Goal: Understand site structure: Grasp the organization and layout of the website

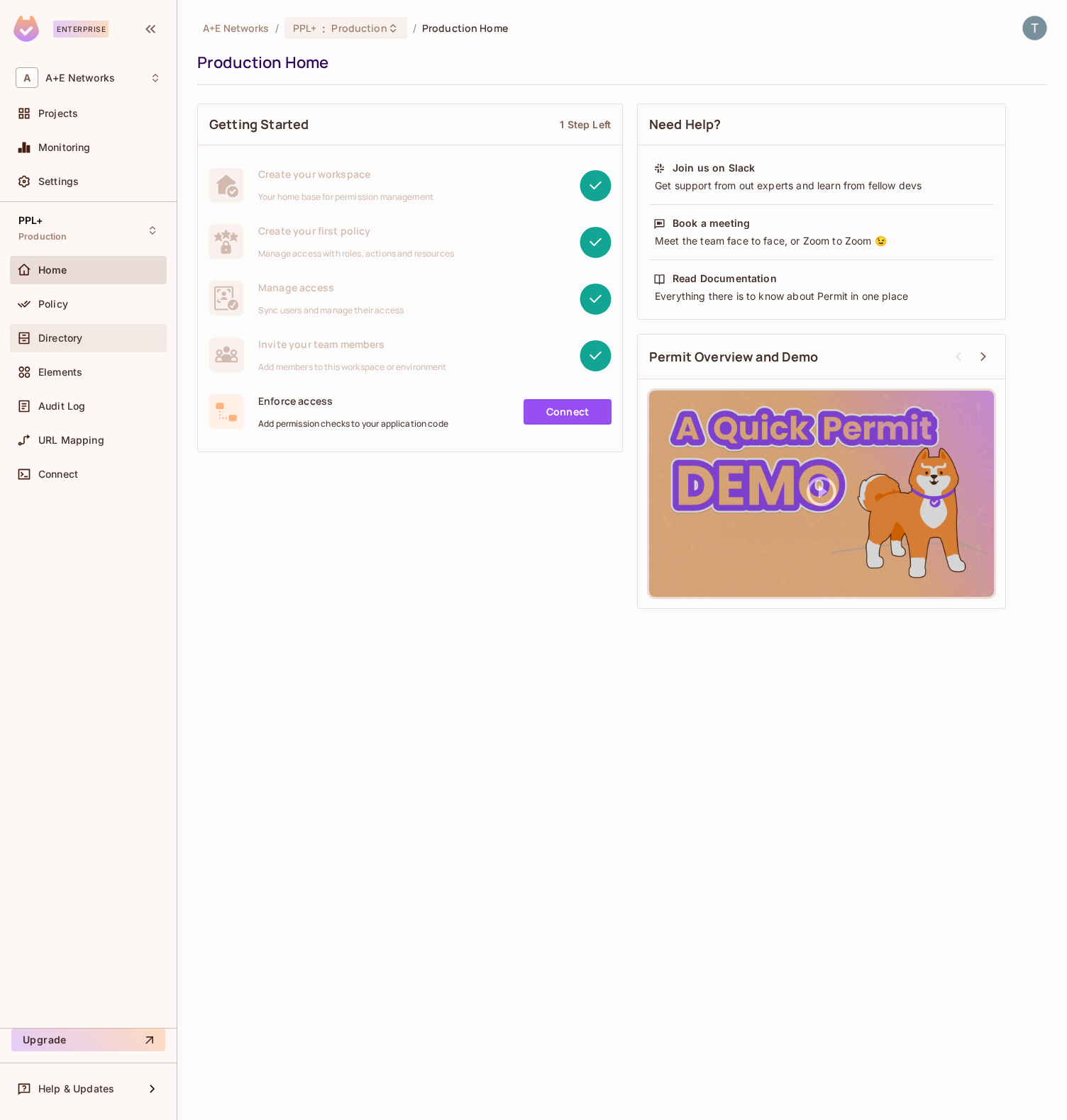
click at [66, 334] on span "Directory" at bounding box center [60, 339] width 44 height 12
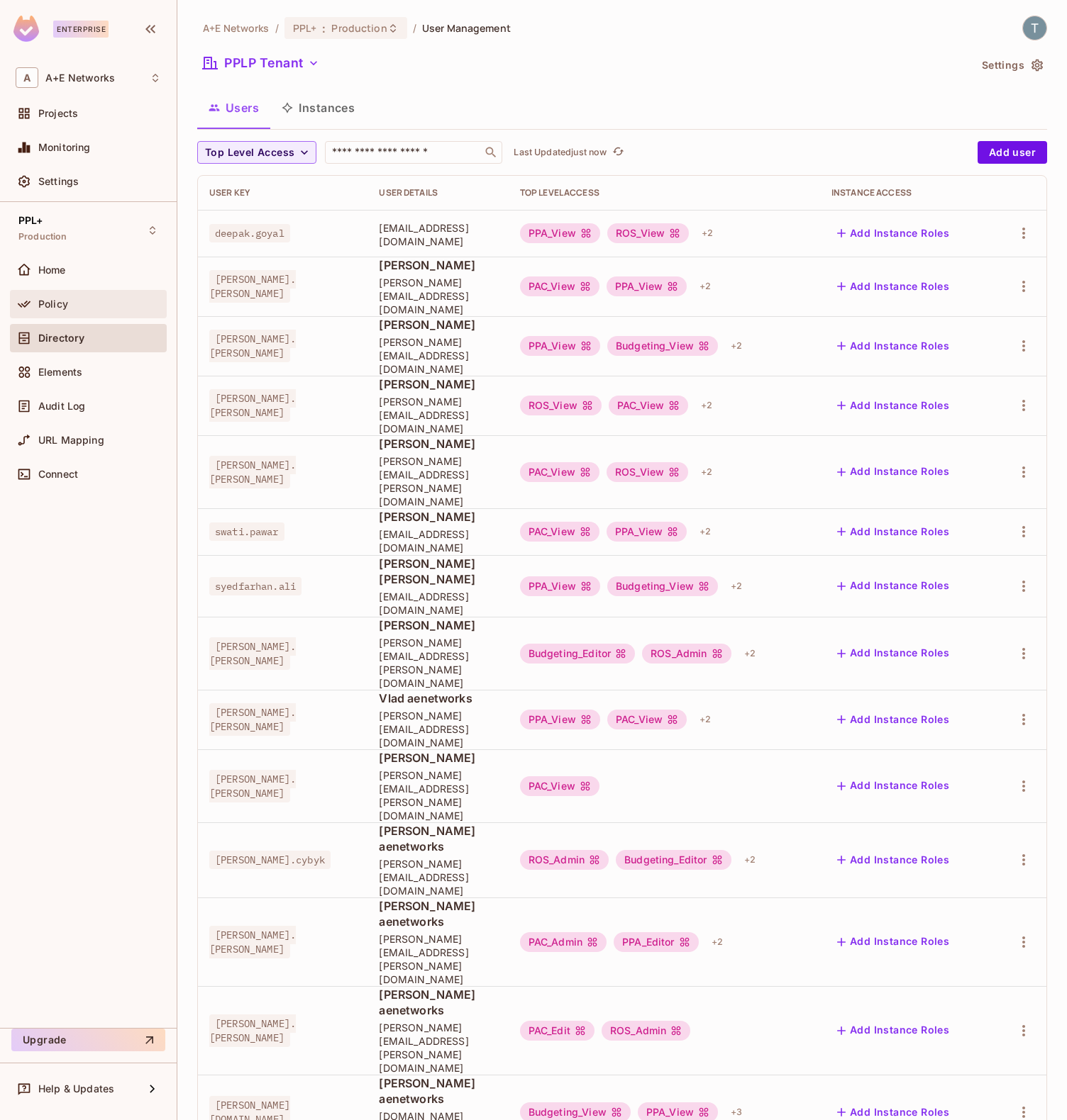
click at [72, 299] on div "Policy" at bounding box center [100, 304] width 123 height 12
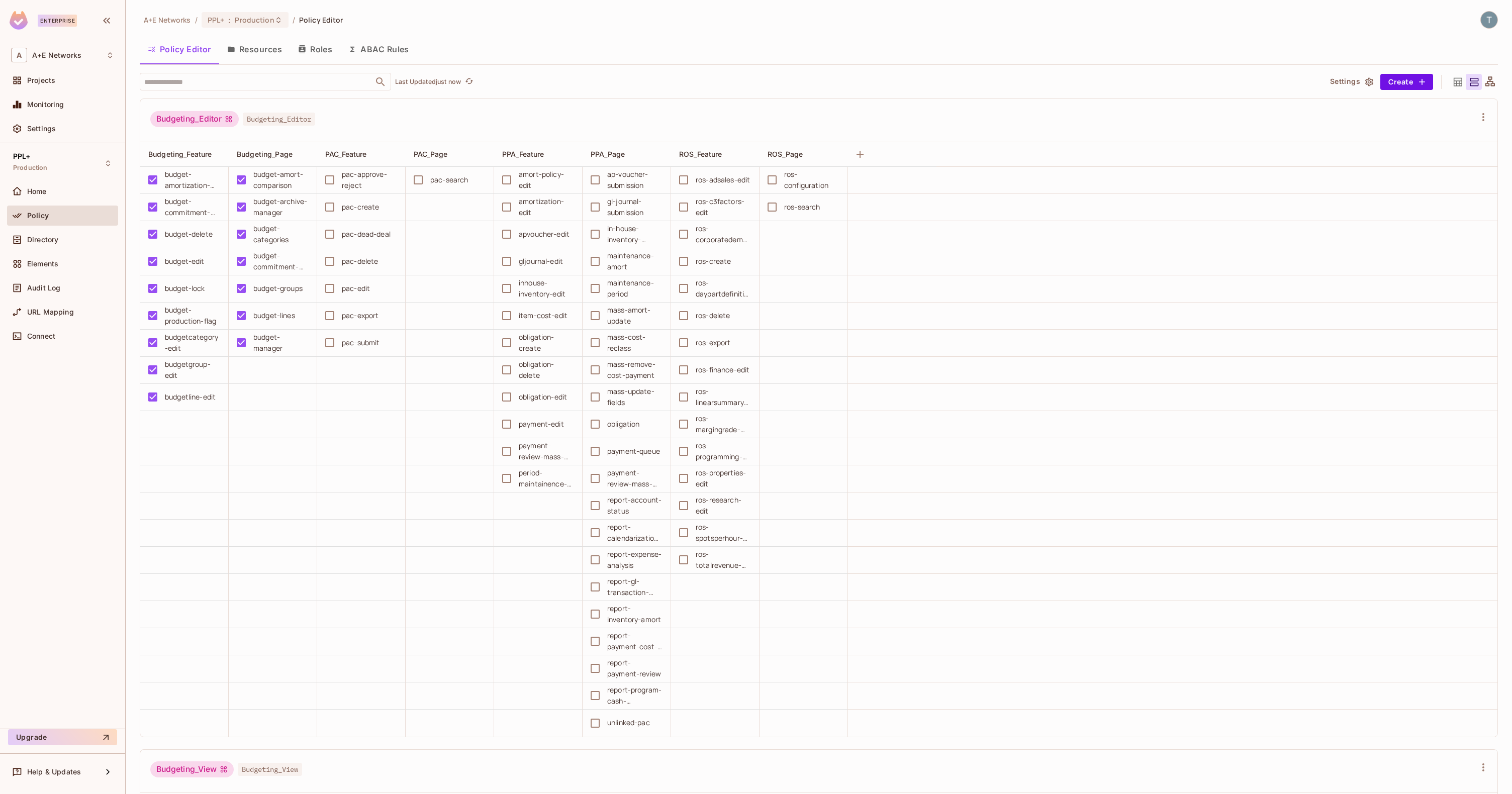
click at [323, 54] on button "Roles" at bounding box center [315, 50] width 50 height 25
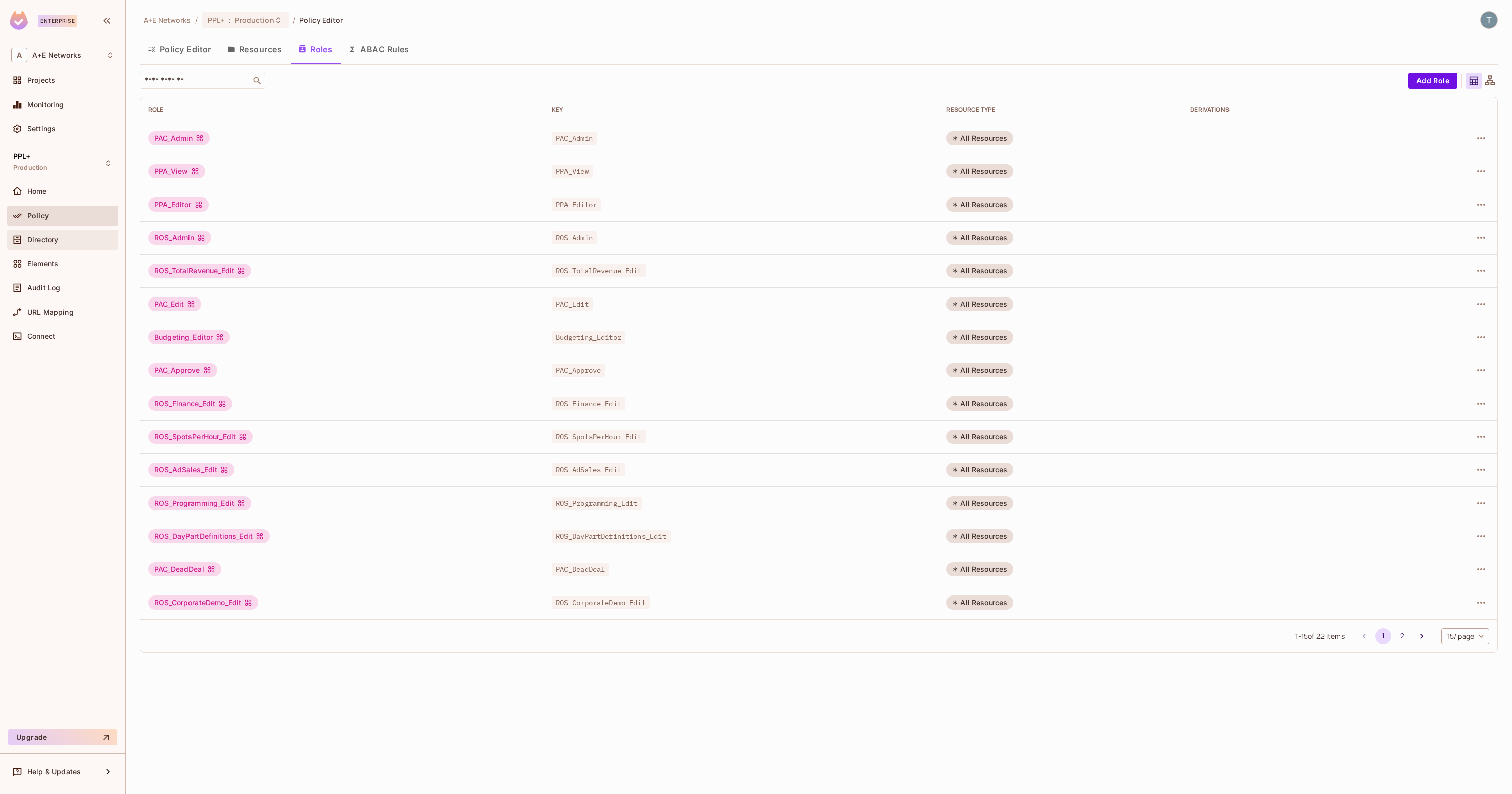
click at [43, 236] on span "Directory" at bounding box center [43, 240] width 31 height 8
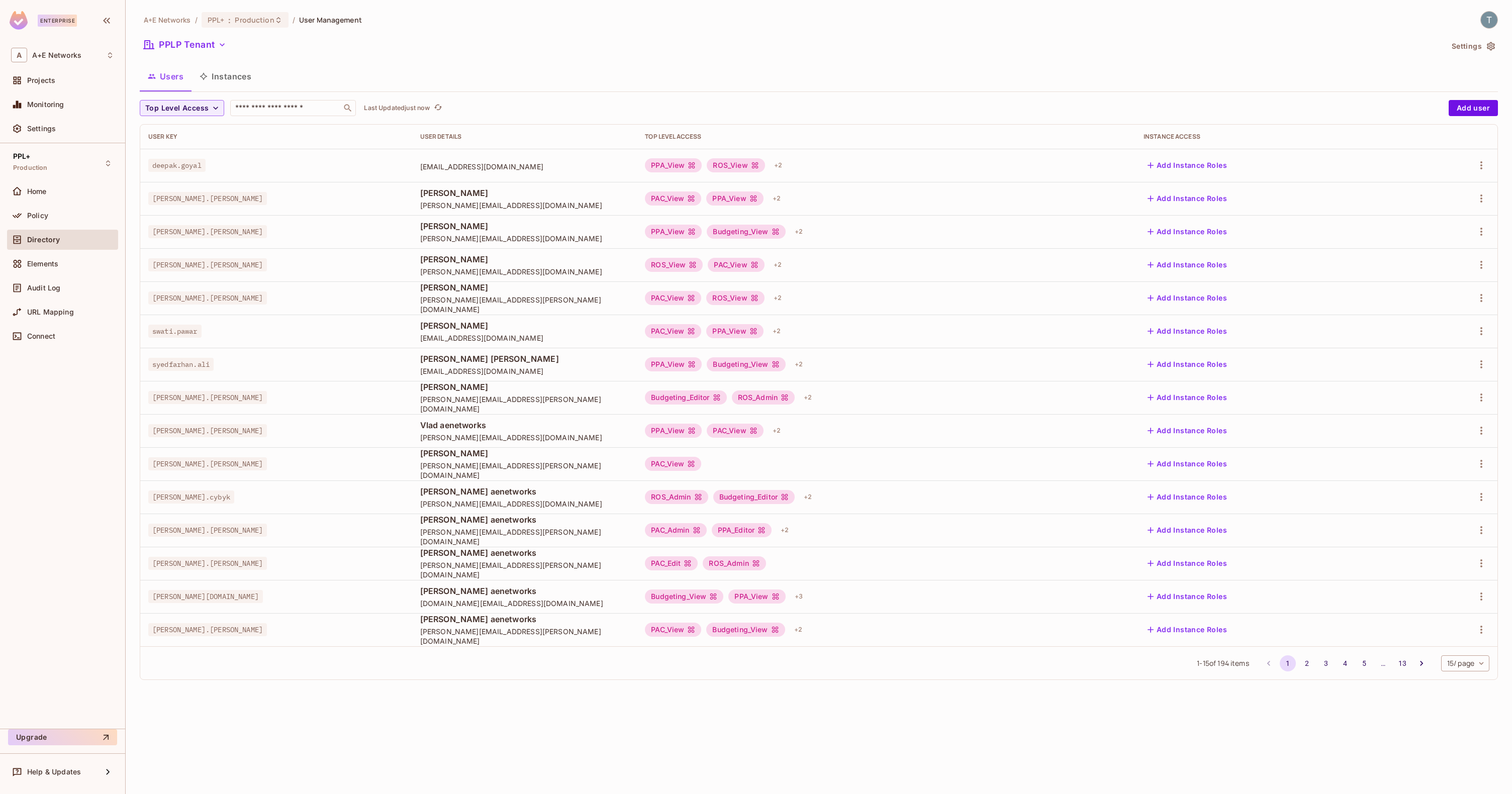
click at [756, 168] on div "PPA_View ROS_View + 2" at bounding box center [886, 165] width 483 height 16
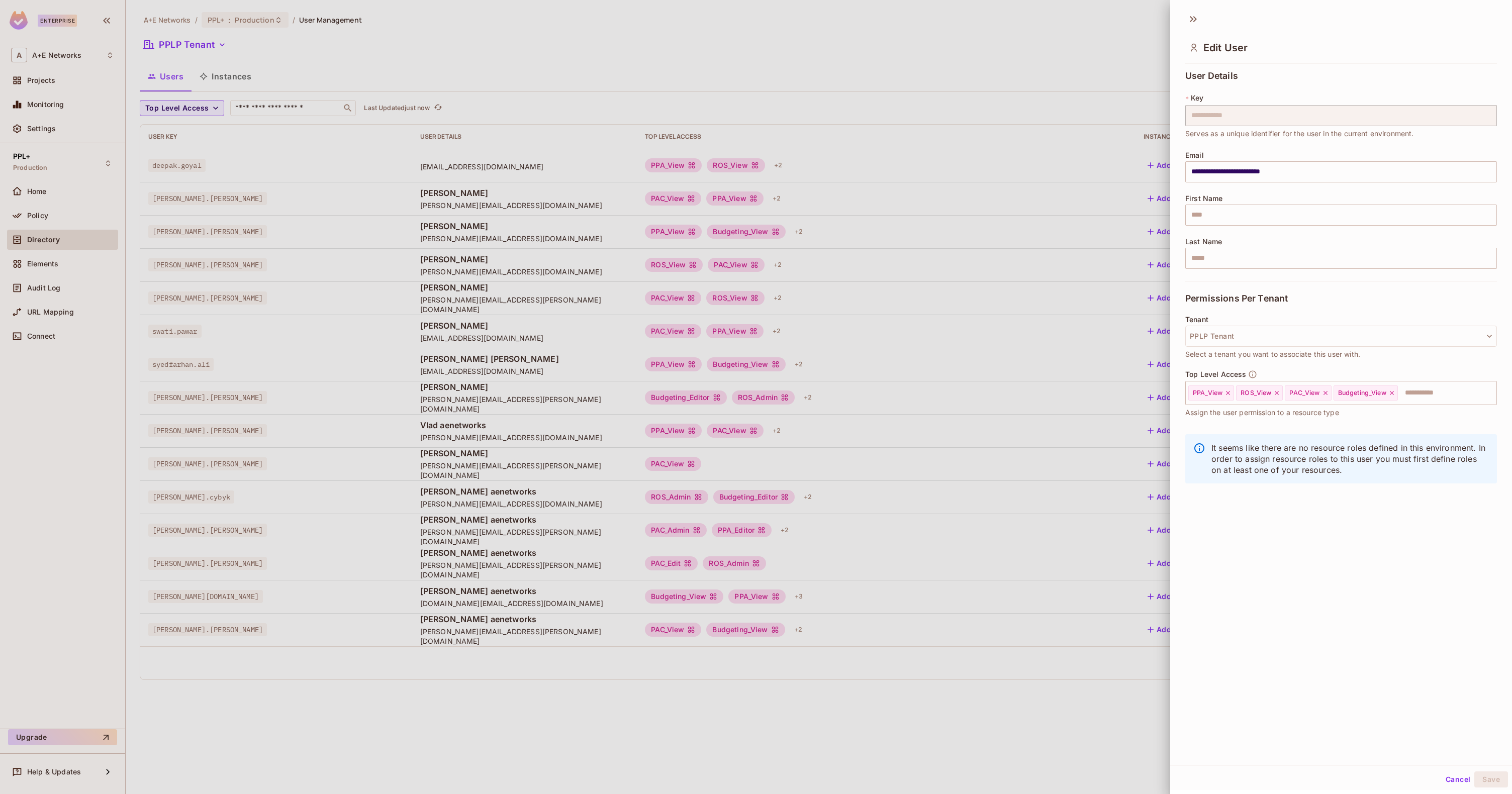
click at [756, 172] on div at bounding box center [756, 397] width 1512 height 794
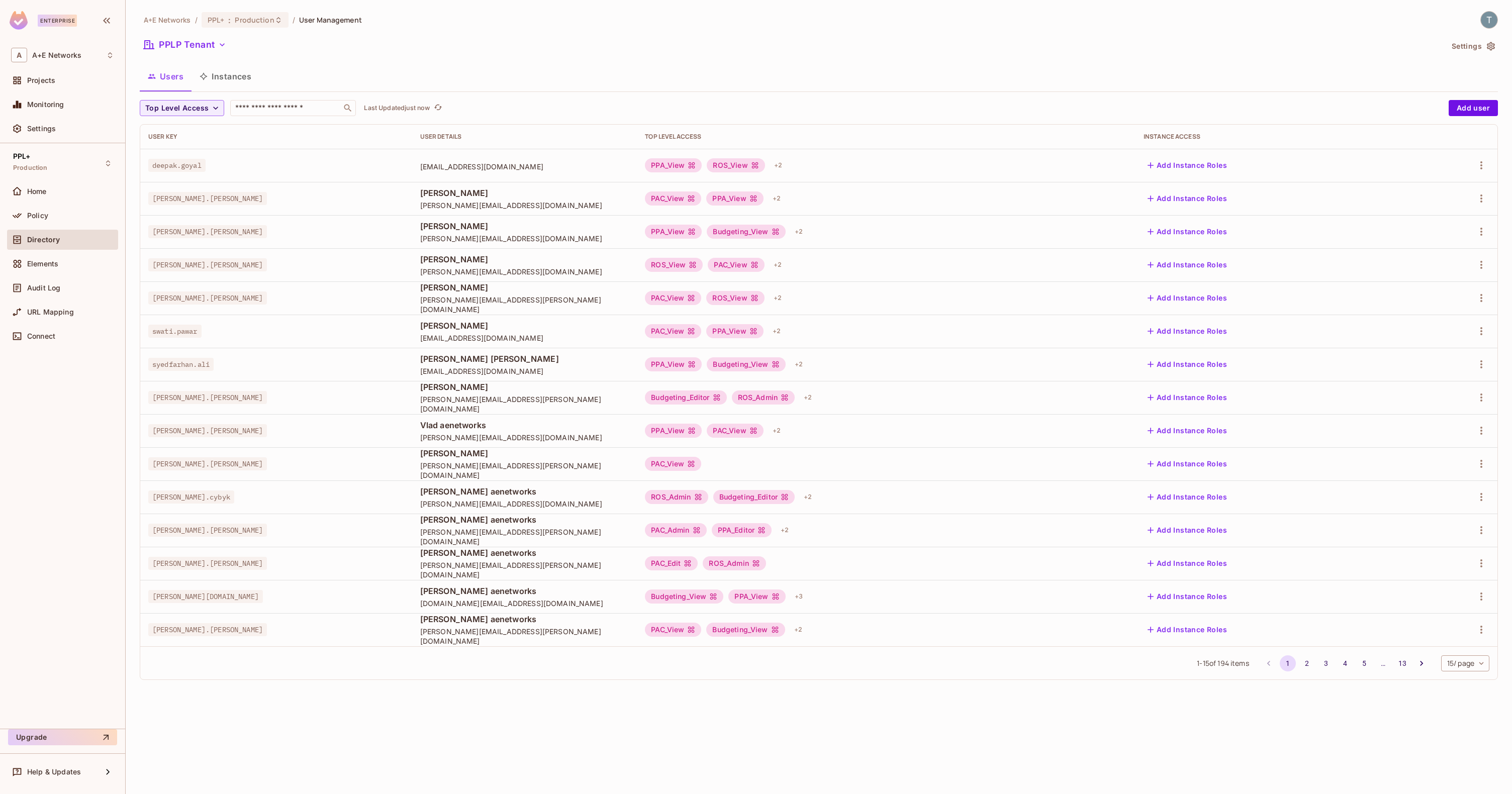
click at [230, 75] on button "Instances" at bounding box center [225, 76] width 68 height 25
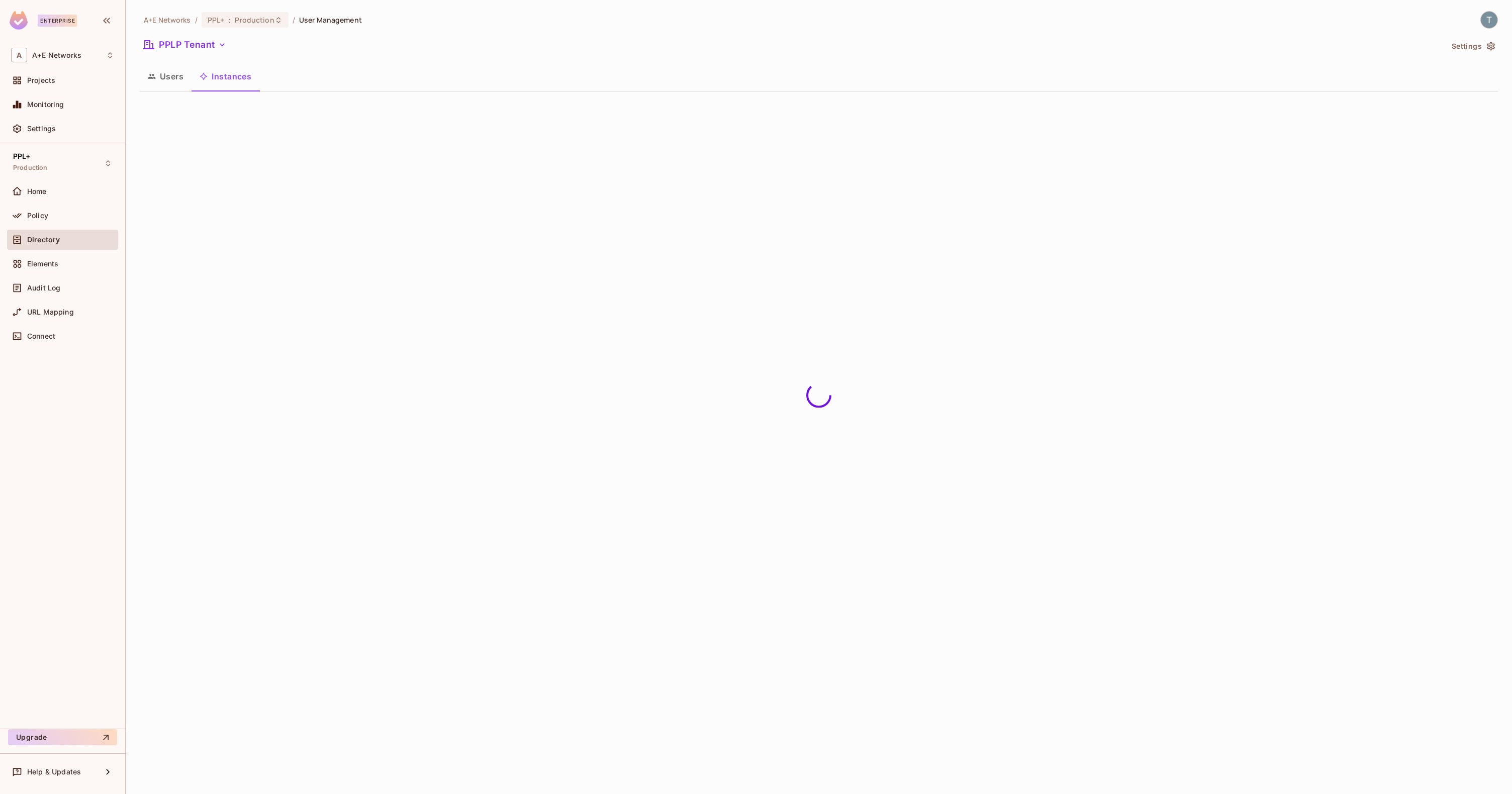
click at [170, 82] on button "Users" at bounding box center [166, 76] width 52 height 25
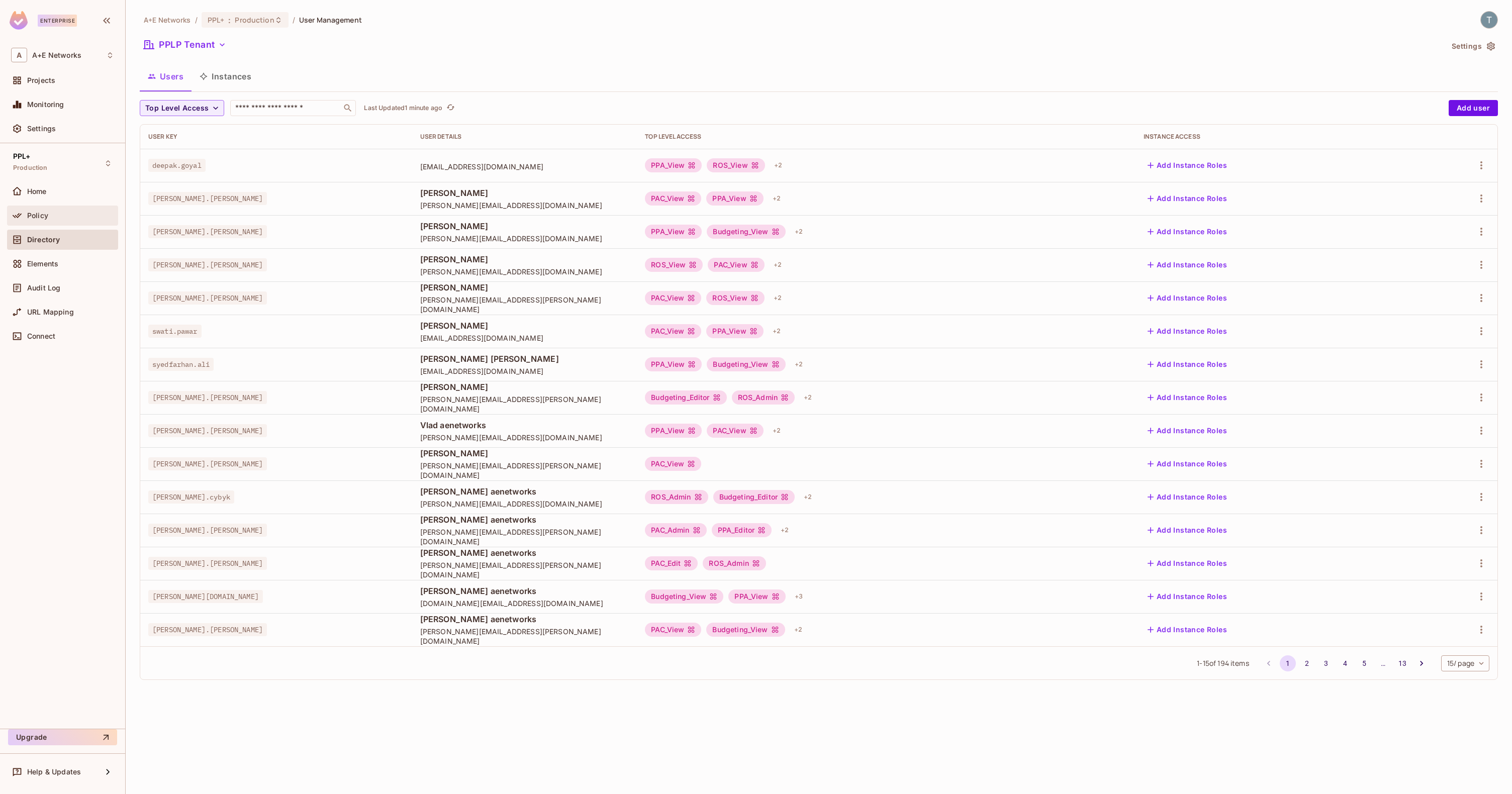
click at [33, 216] on span "Policy" at bounding box center [38, 216] width 21 height 8
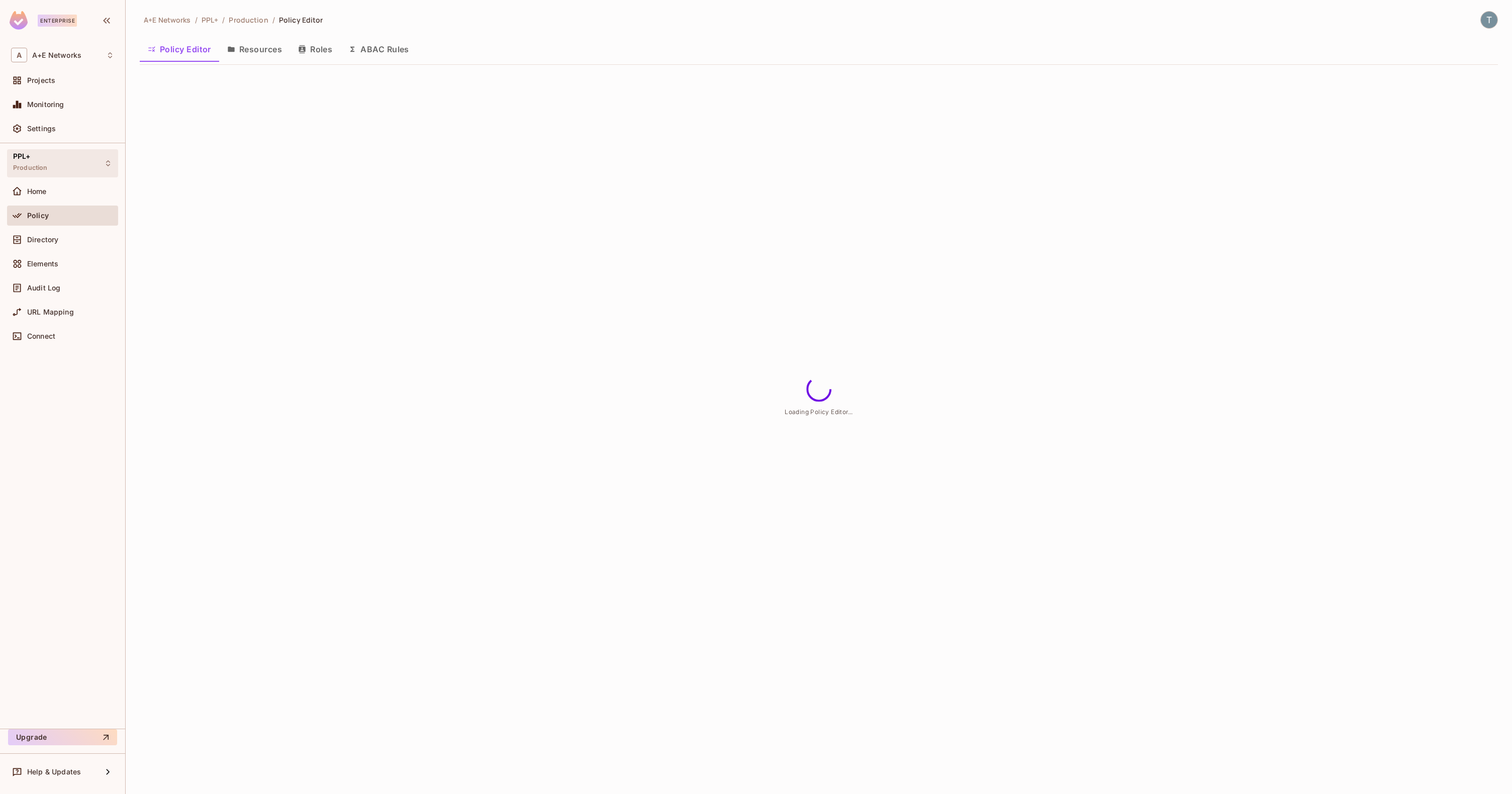
click at [104, 163] on icon at bounding box center [108, 163] width 8 height 8
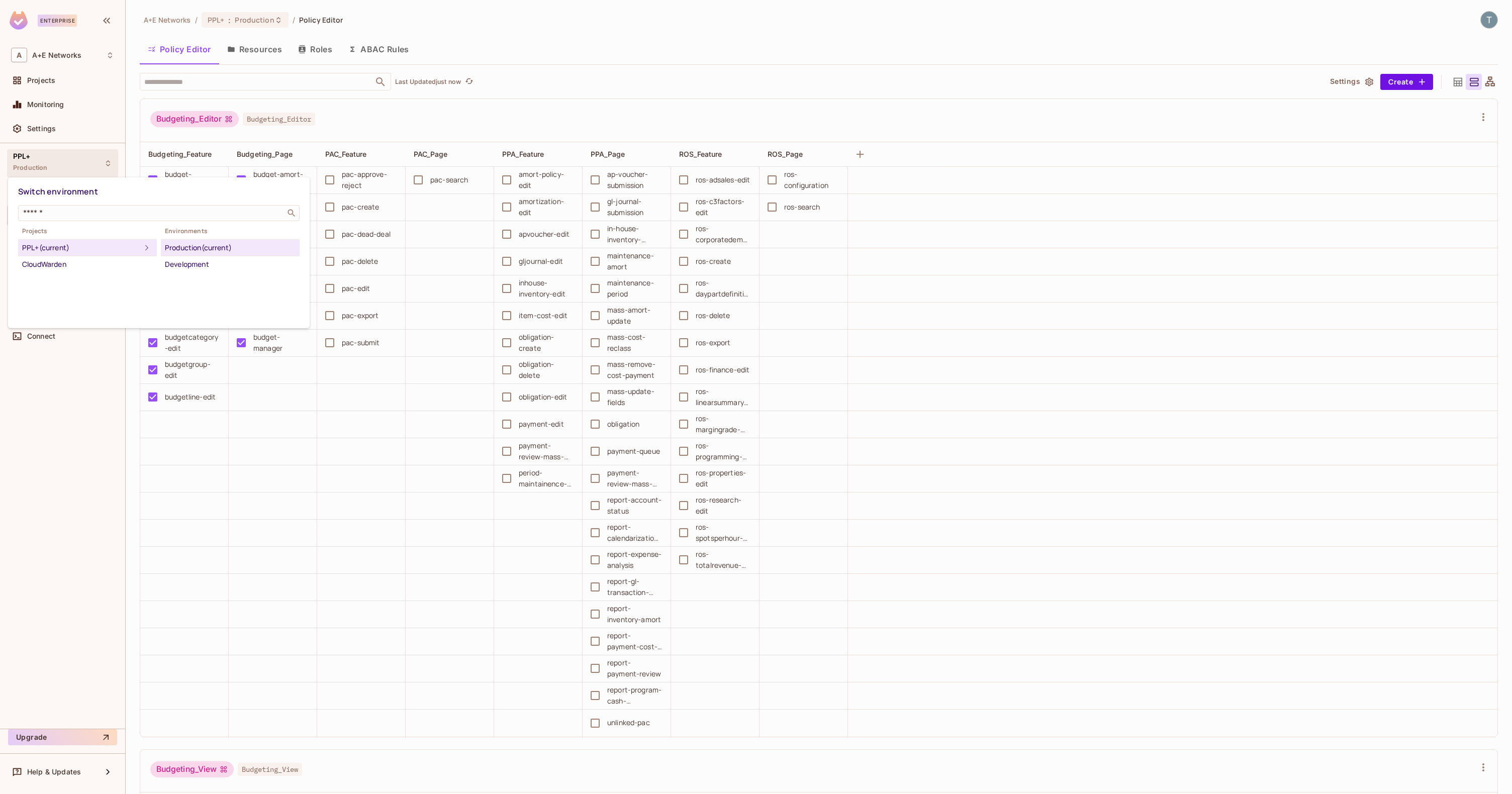
click at [108, 162] on div at bounding box center [756, 397] width 1512 height 794
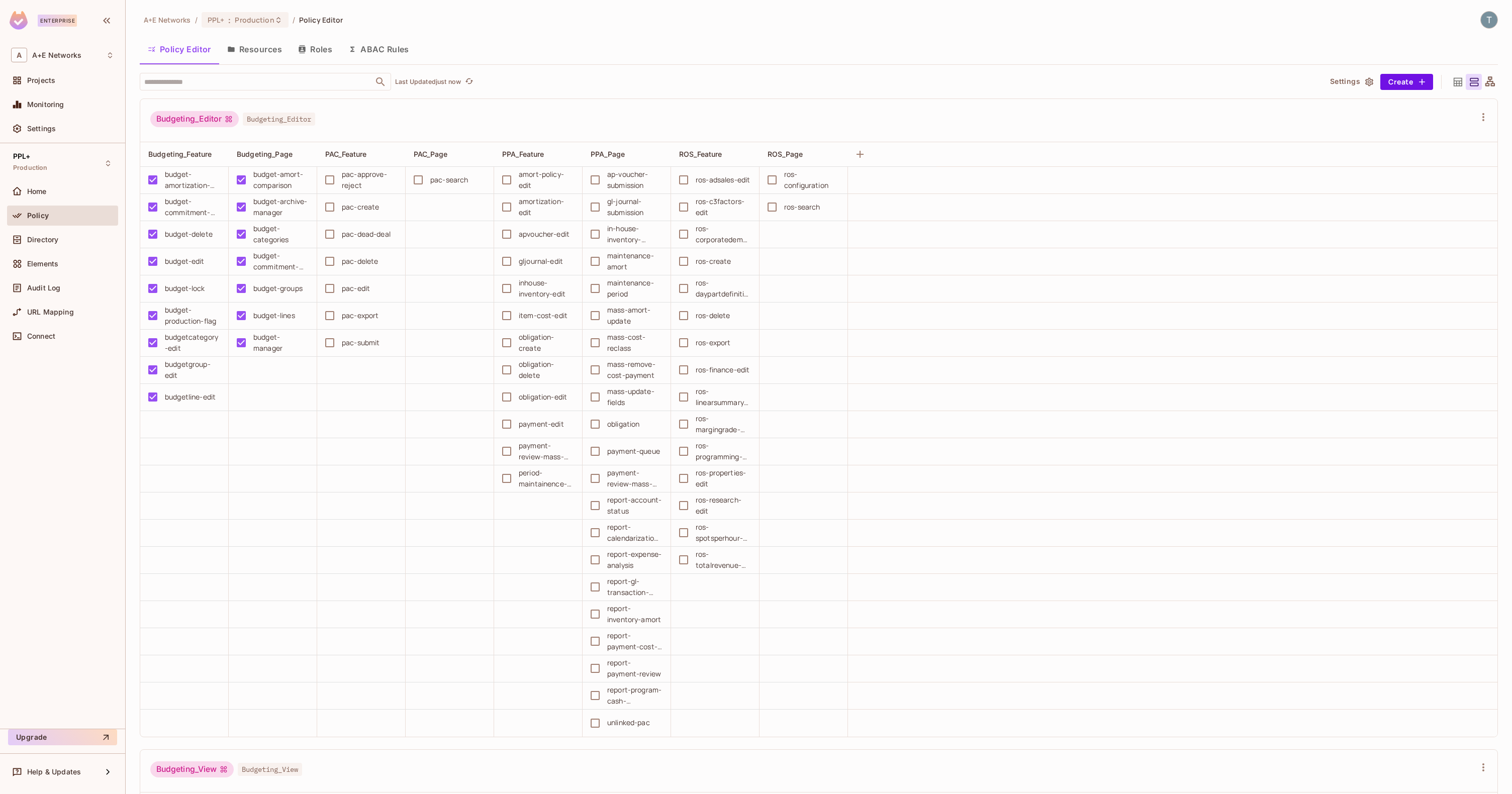
click at [673, 50] on div "Policy Editor Resources Roles ABAC Rules" at bounding box center [819, 50] width 1358 height 25
click at [58, 162] on div "PPL+ Production" at bounding box center [62, 163] width 111 height 28
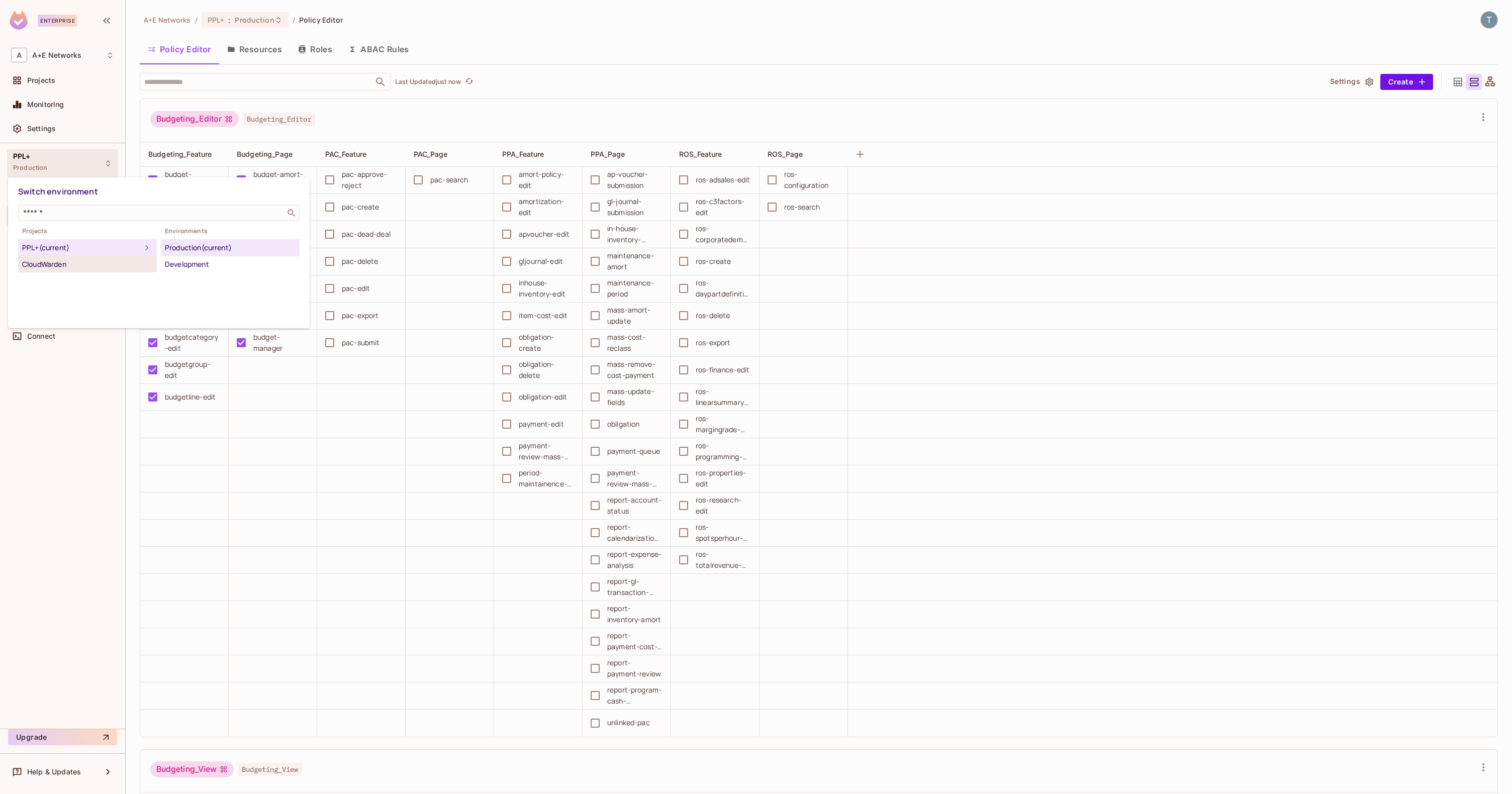
click at [64, 268] on div "CloudWarden" at bounding box center [87, 264] width 131 height 12
click at [534, 35] on div at bounding box center [756, 397] width 1512 height 794
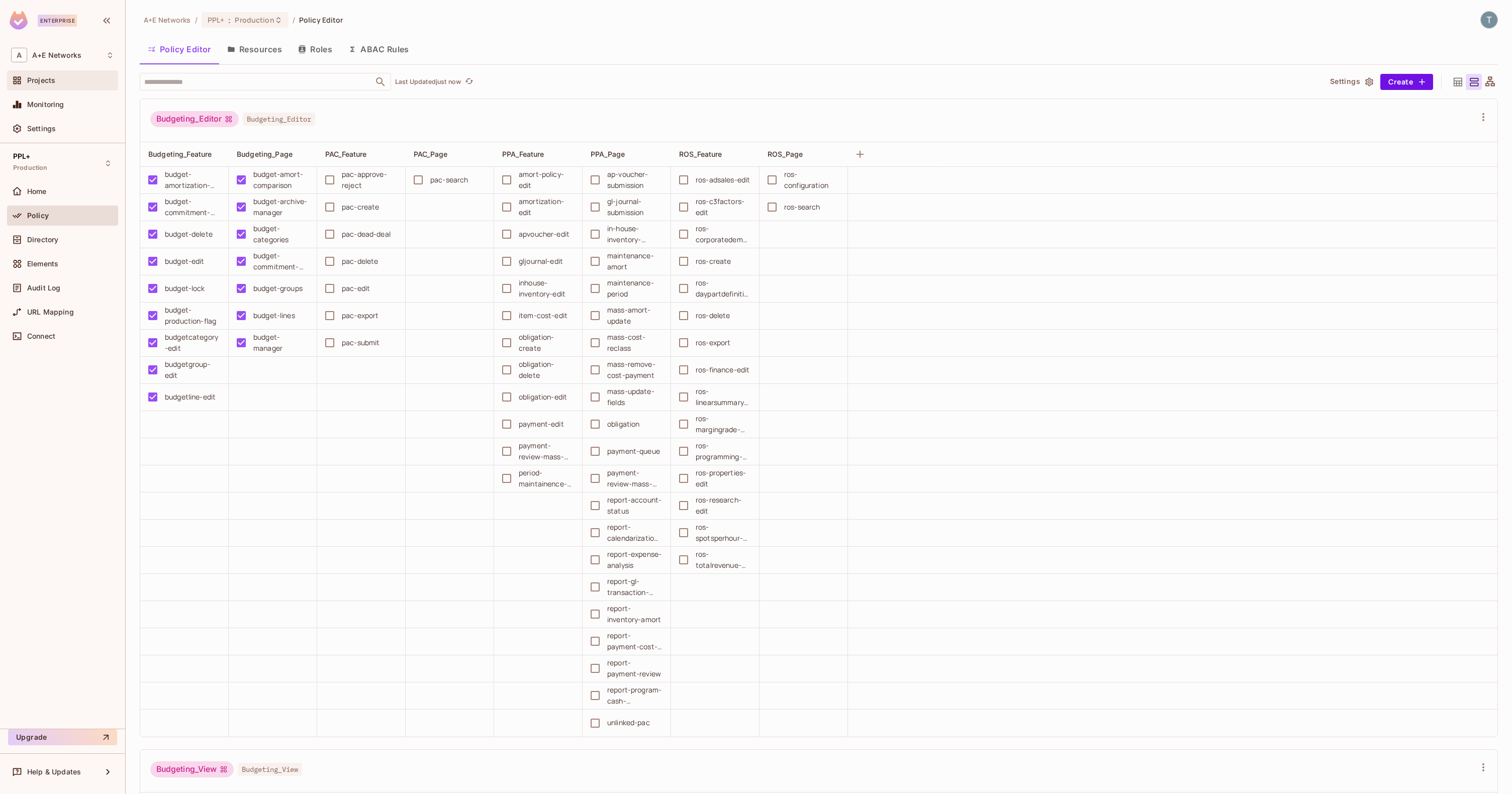
click at [42, 82] on span "Projects" at bounding box center [41, 80] width 28 height 8
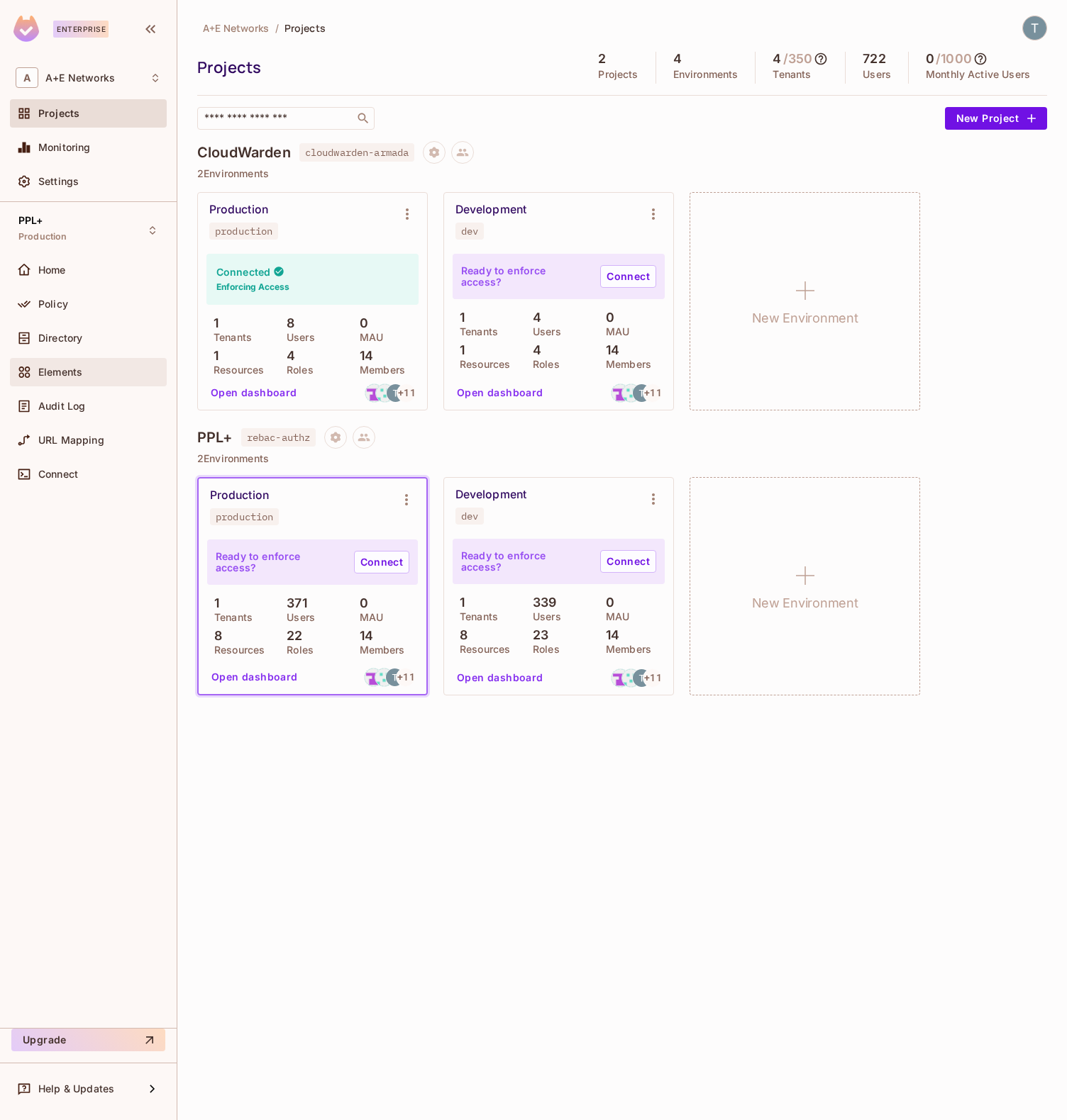
click at [54, 359] on div "Elements" at bounding box center [88, 371] width 157 height 29
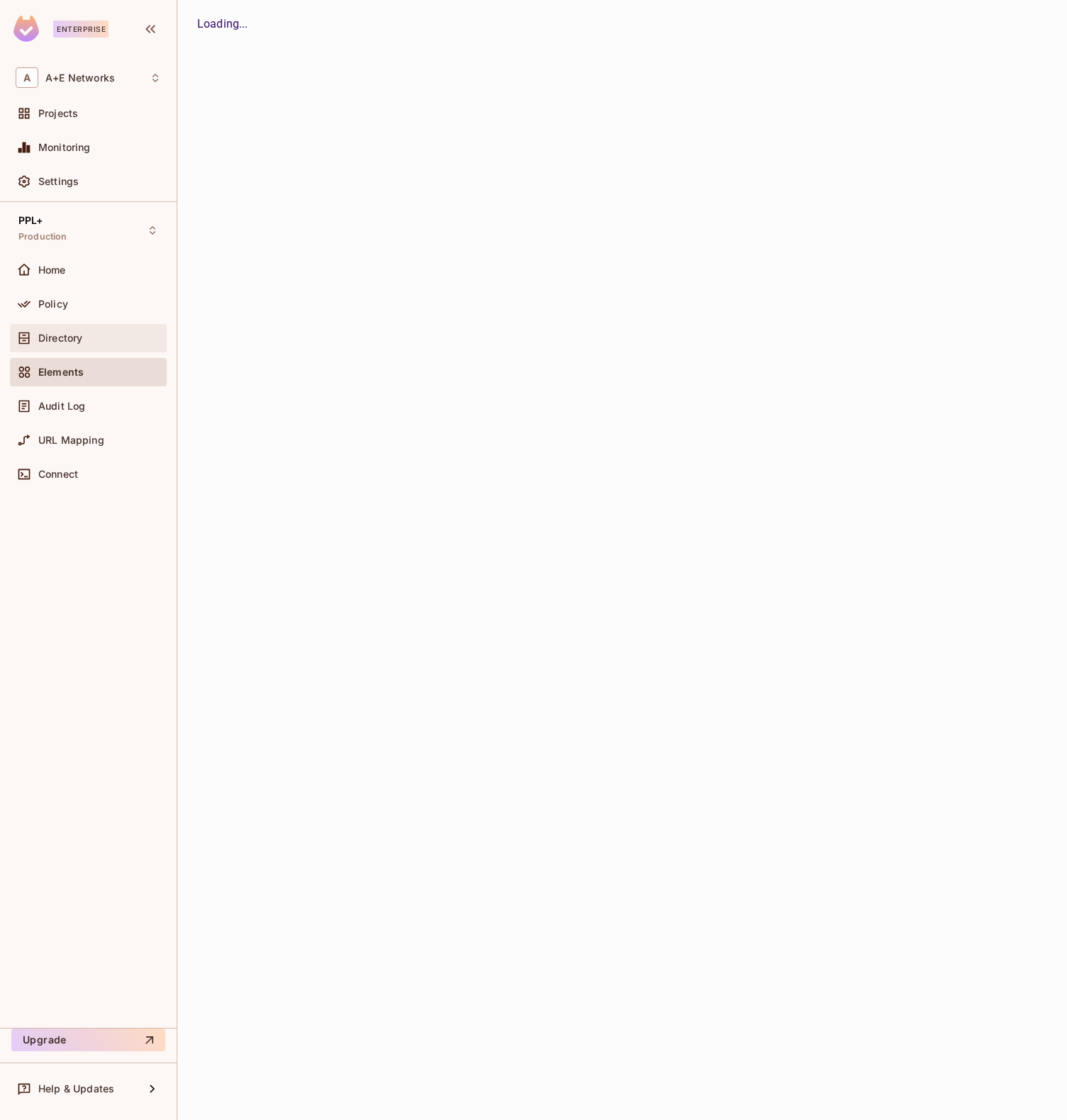
click at [60, 338] on span "Directory" at bounding box center [60, 339] width 44 height 12
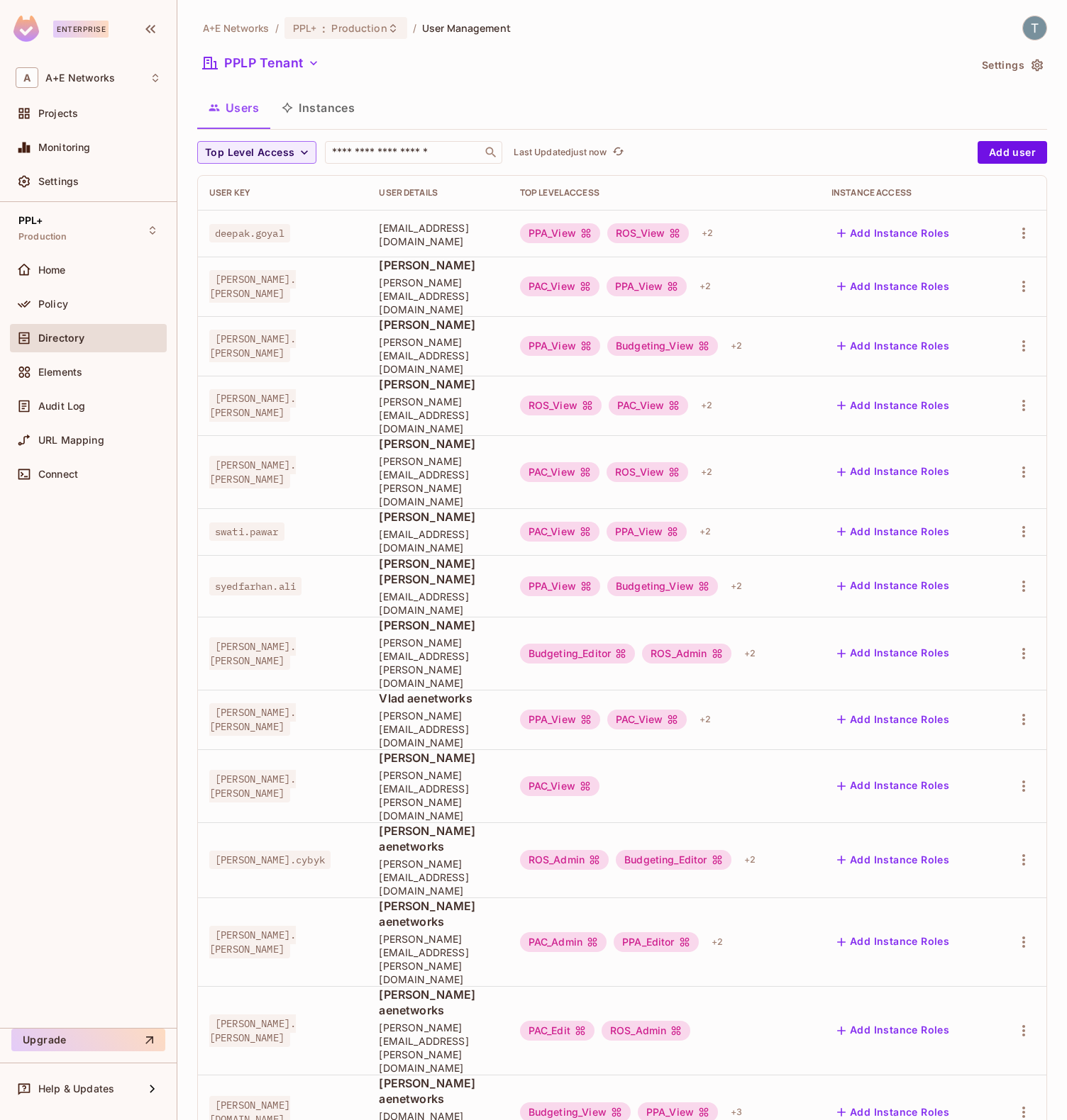
click at [659, 51] on div "A+E Networks / PPL+ : Production / User Management PPLP Tenant Settings Users I…" at bounding box center [622, 656] width 849 height 1282
click at [50, 275] on span "Home" at bounding box center [52, 270] width 28 height 12
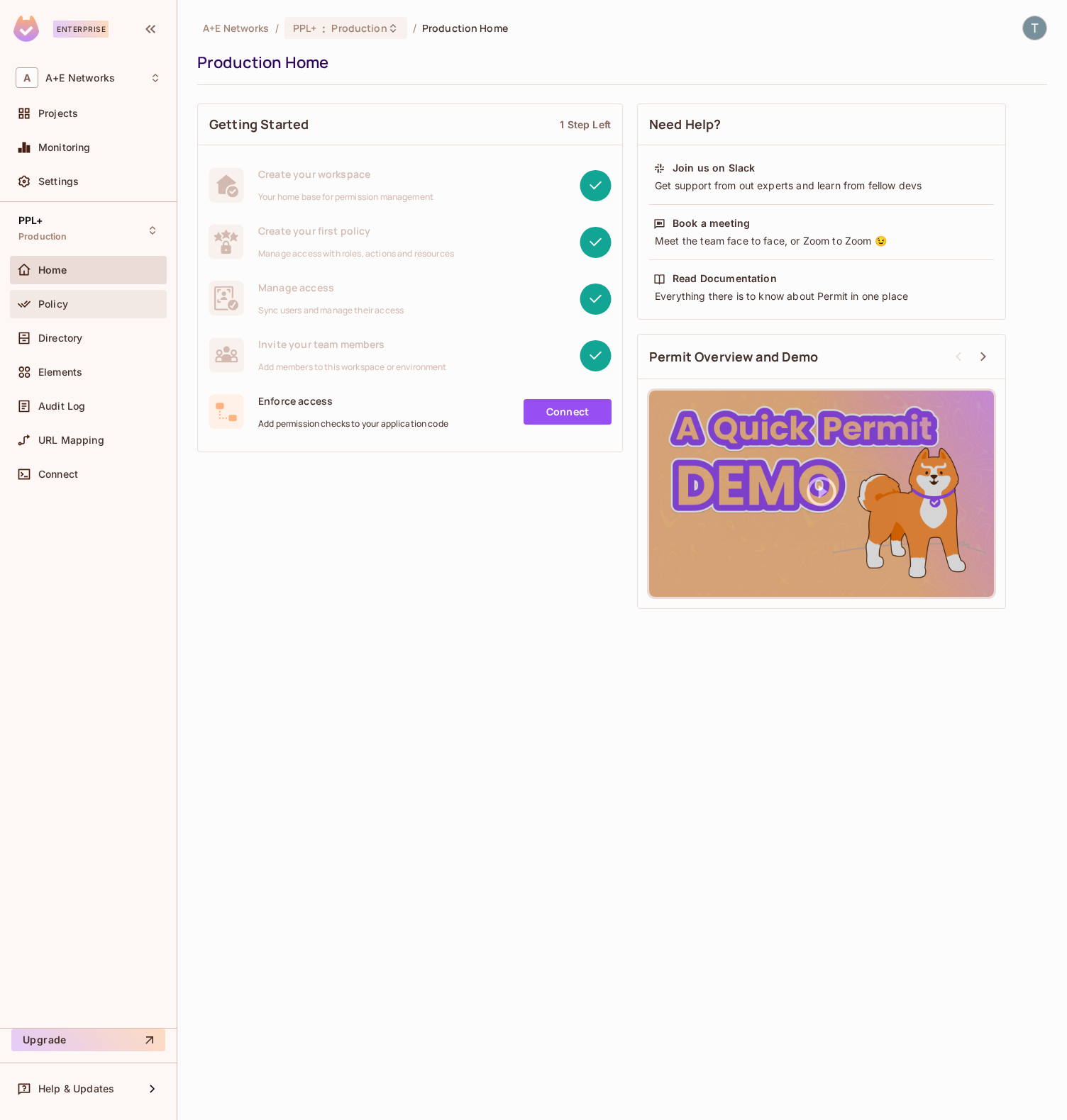
click at [62, 294] on div "Policy" at bounding box center [88, 303] width 157 height 29
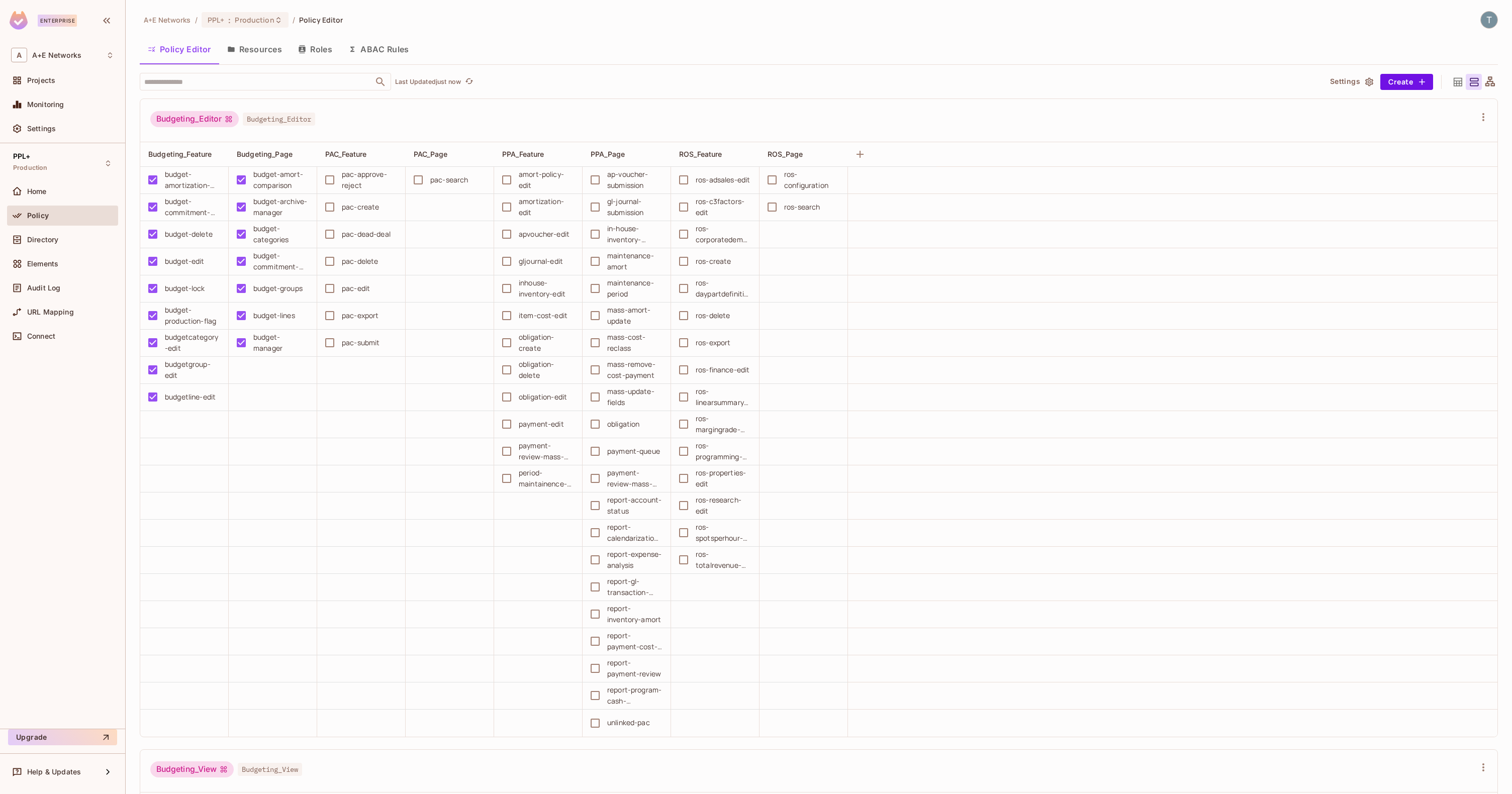
click at [321, 47] on button "Roles" at bounding box center [315, 50] width 50 height 25
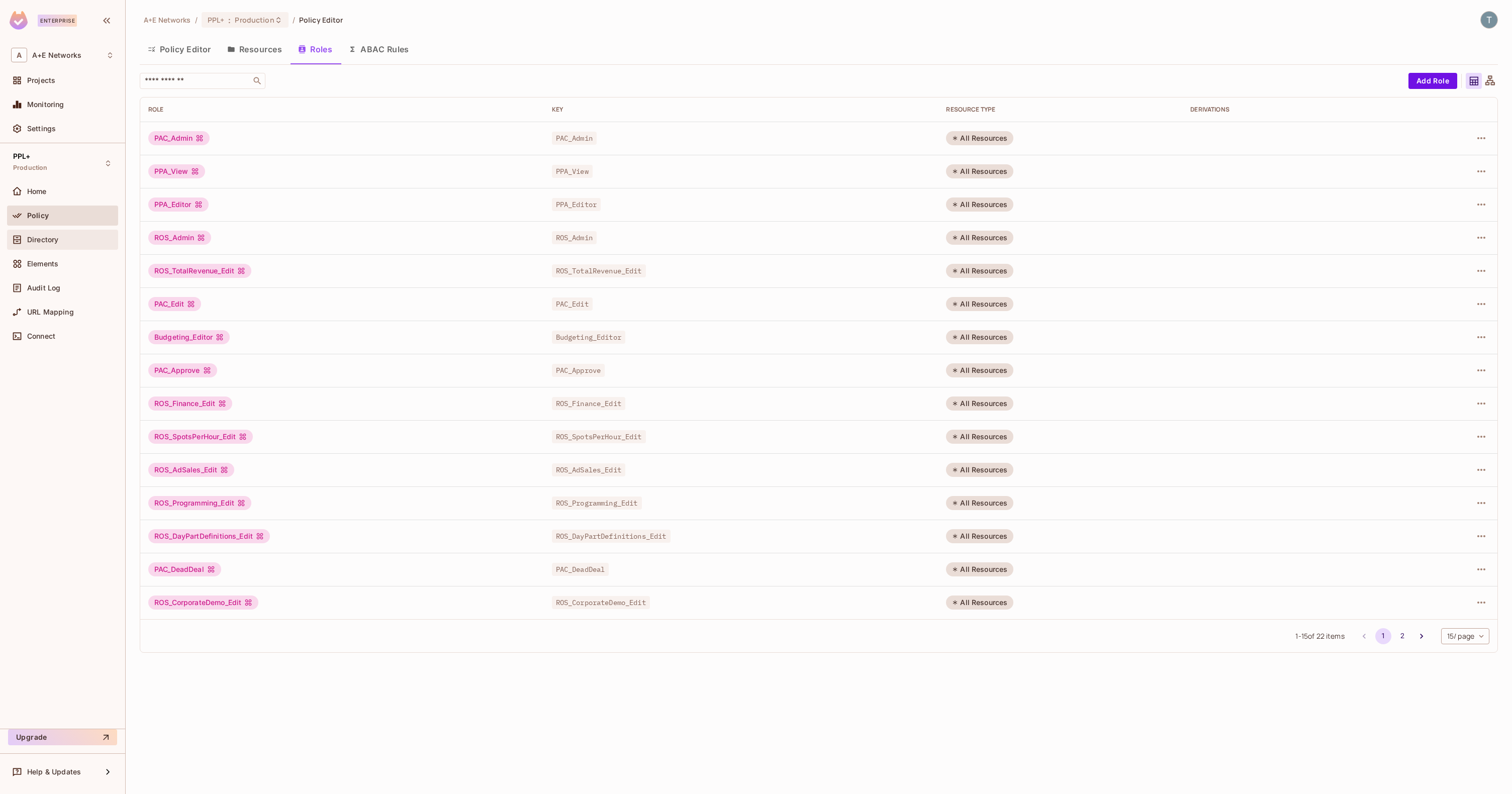
click at [43, 242] on span "Directory" at bounding box center [43, 240] width 31 height 8
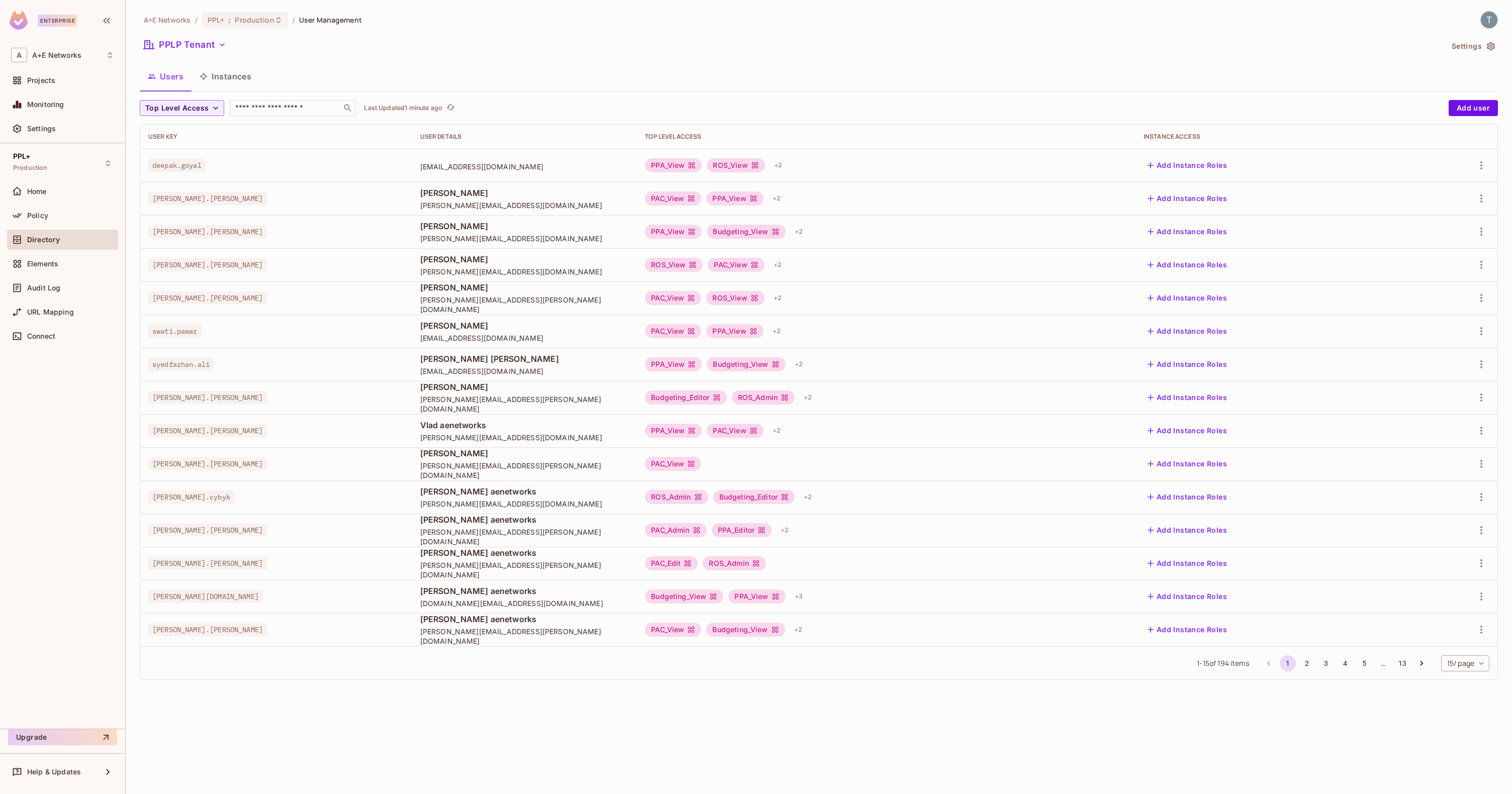
click at [541, 71] on div "Users Instances" at bounding box center [819, 76] width 1358 height 25
click at [47, 213] on span "Policy" at bounding box center [38, 216] width 21 height 8
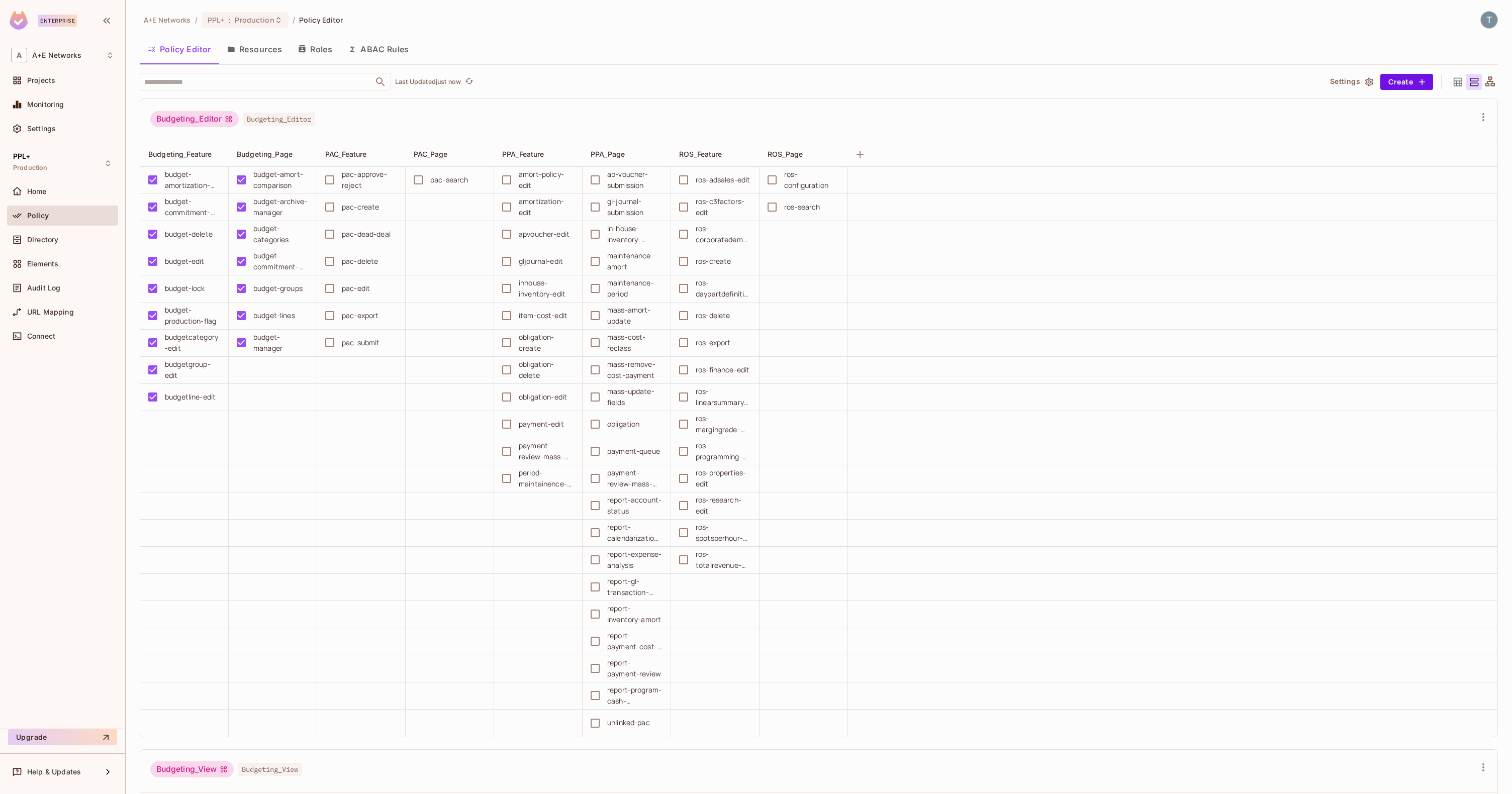
click at [272, 773] on span "Budgeting_View" at bounding box center [270, 770] width 64 height 13
click at [291, 118] on span "Budgeting_Editor" at bounding box center [279, 119] width 73 height 13
click at [277, 771] on span "Budgeting_View" at bounding box center [270, 770] width 64 height 13
click at [756, 117] on icon "button" at bounding box center [1483, 117] width 12 height 12
click at [756, 125] on div at bounding box center [756, 397] width 1512 height 794
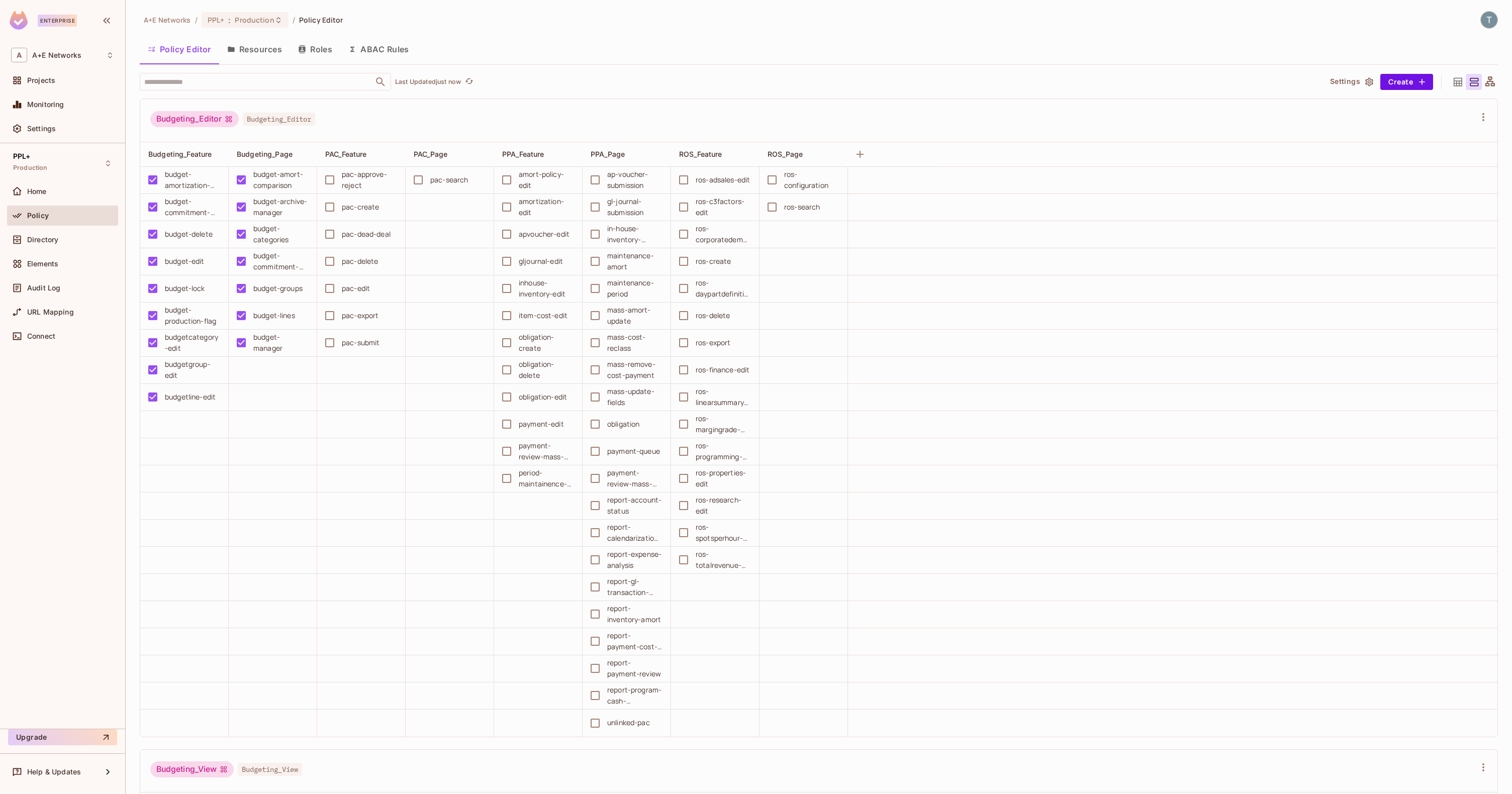
click at [756, 80] on icon at bounding box center [1458, 82] width 8 height 8
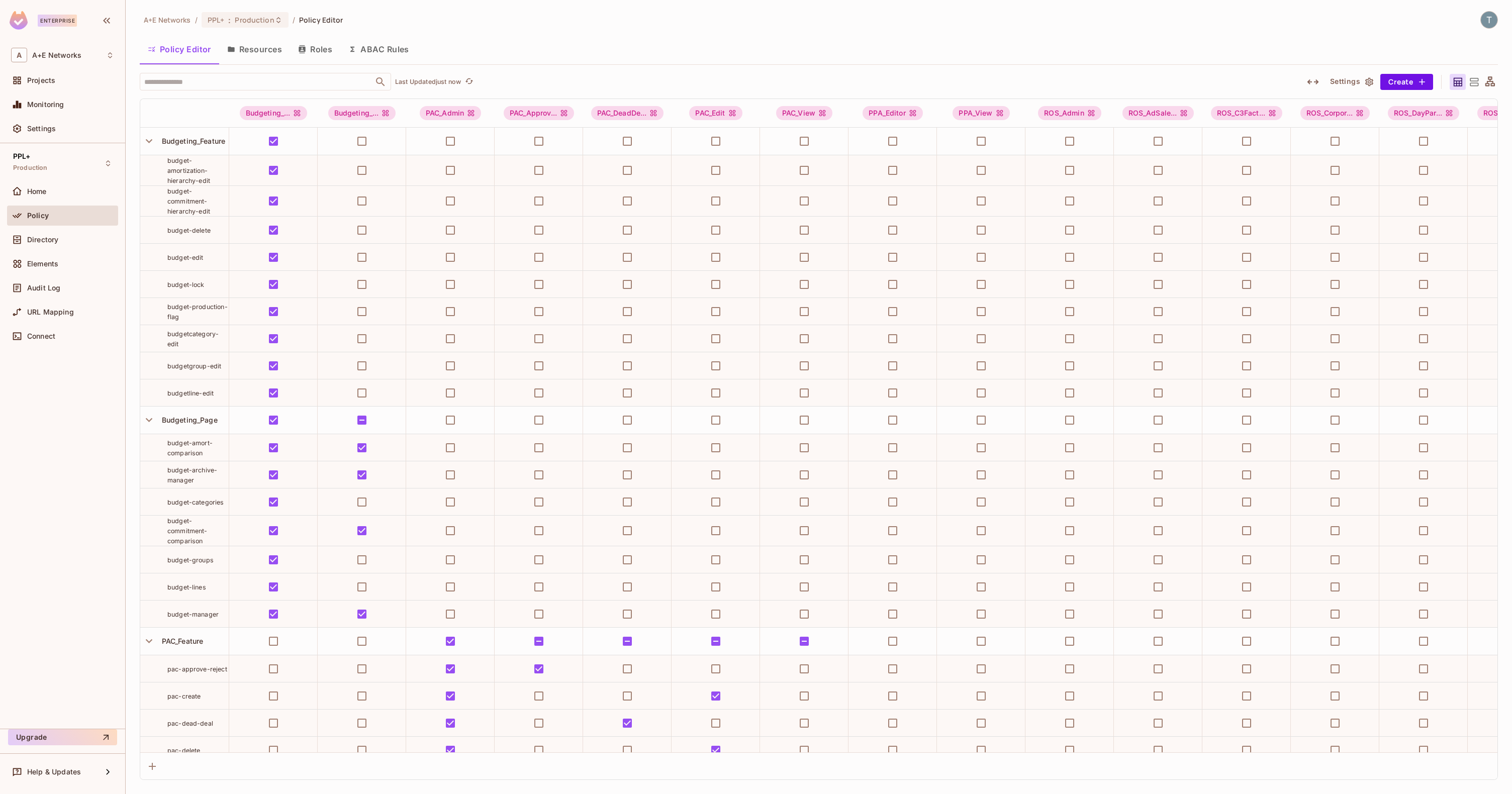
drag, startPoint x: 1470, startPoint y: 83, endPoint x: 1488, endPoint y: 82, distance: 18.0
click at [756, 83] on icon at bounding box center [1474, 82] width 13 height 13
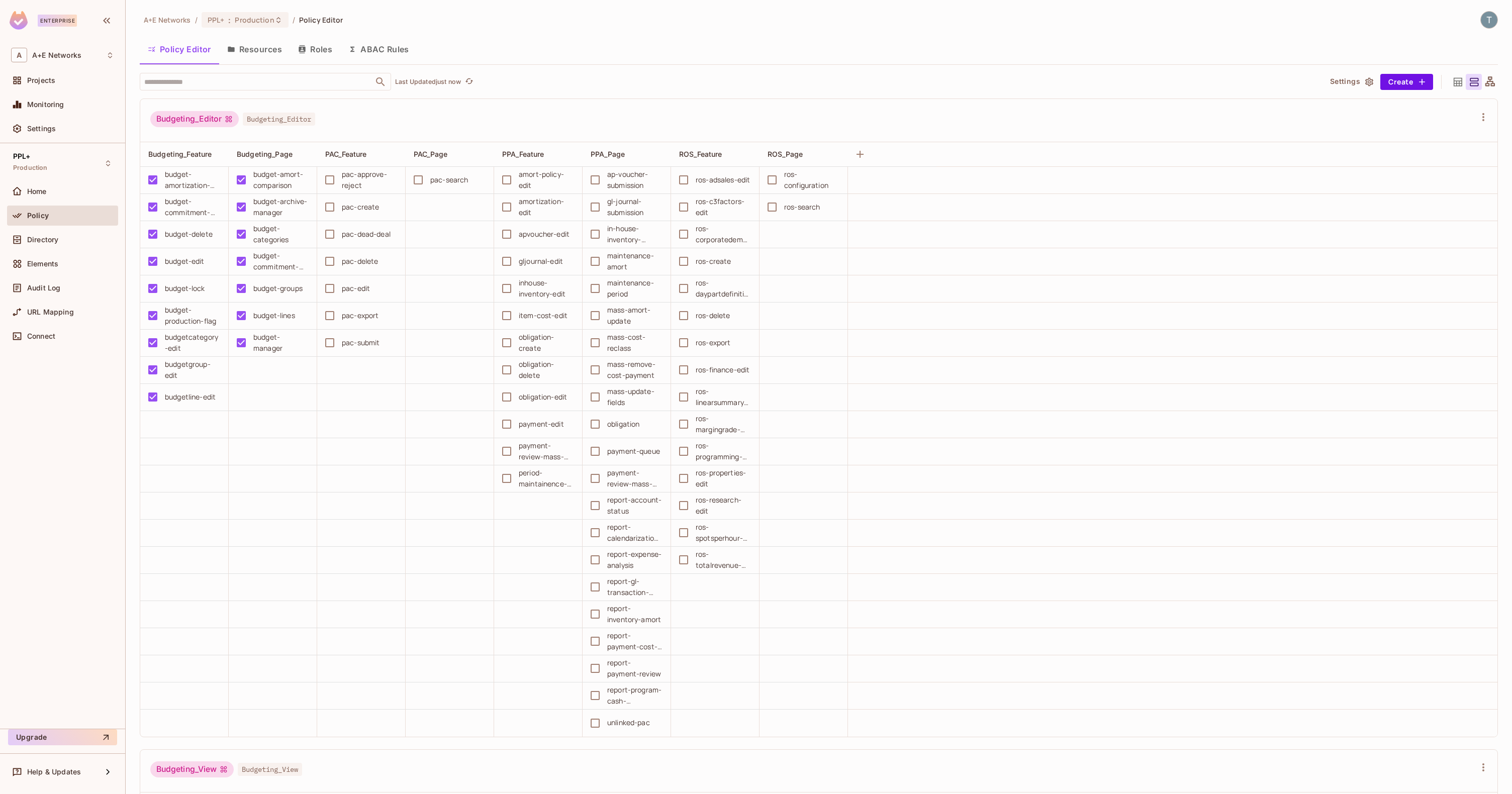
click at [756, 82] on icon at bounding box center [1490, 82] width 13 height 13
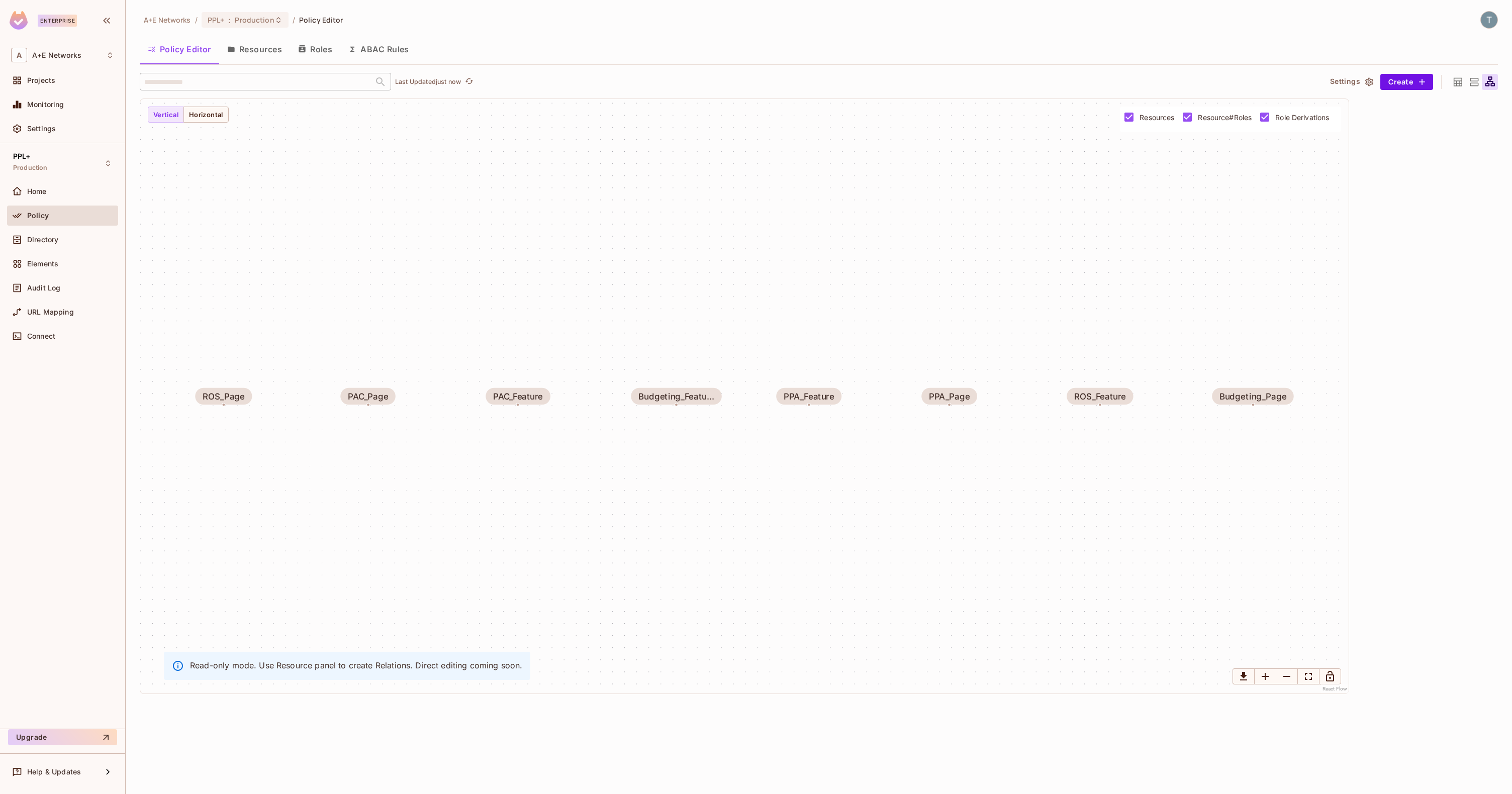
click at [756, 78] on icon at bounding box center [1474, 82] width 13 height 13
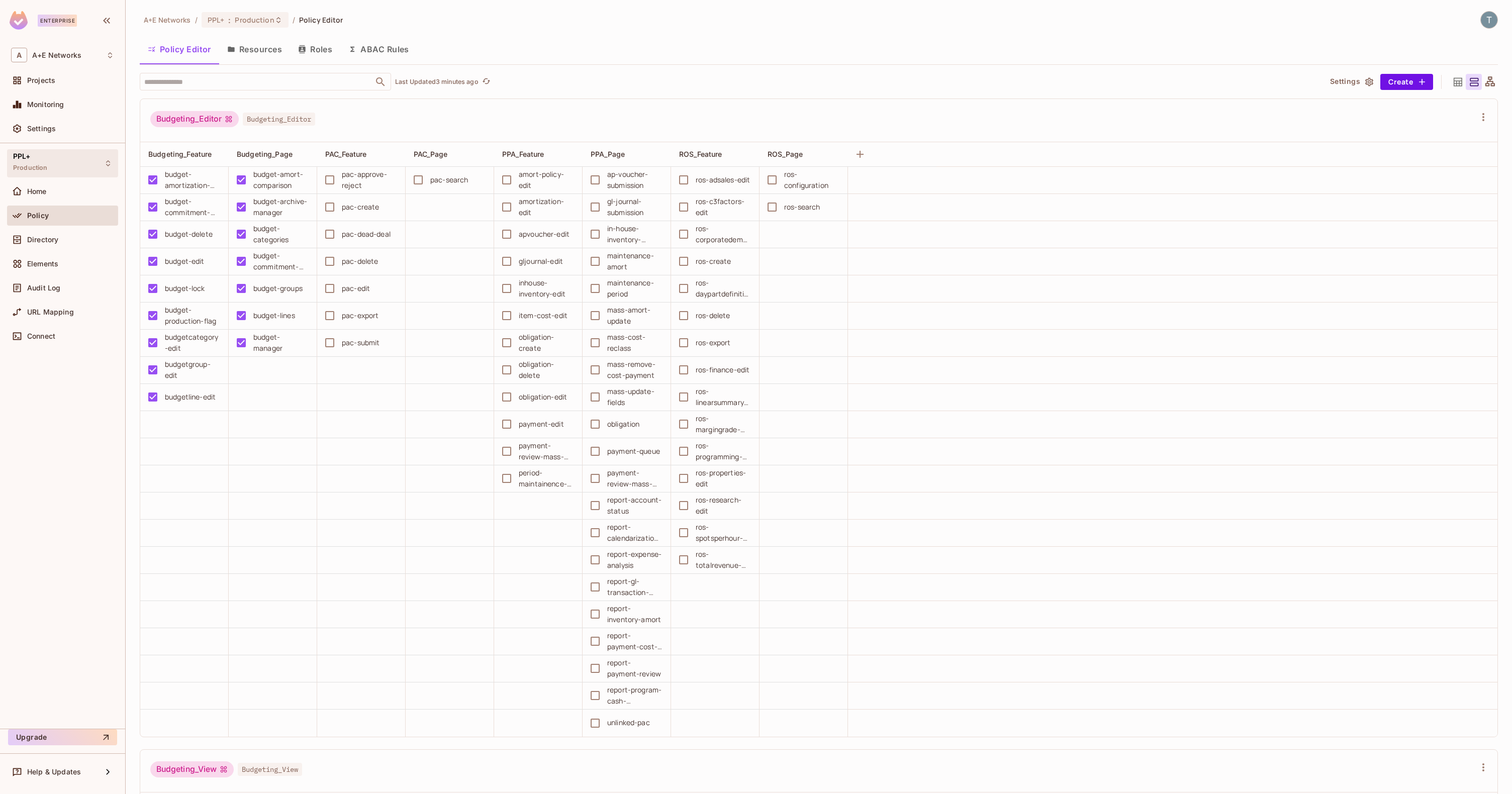
click at [60, 159] on div "PPL+ Production" at bounding box center [62, 163] width 111 height 28
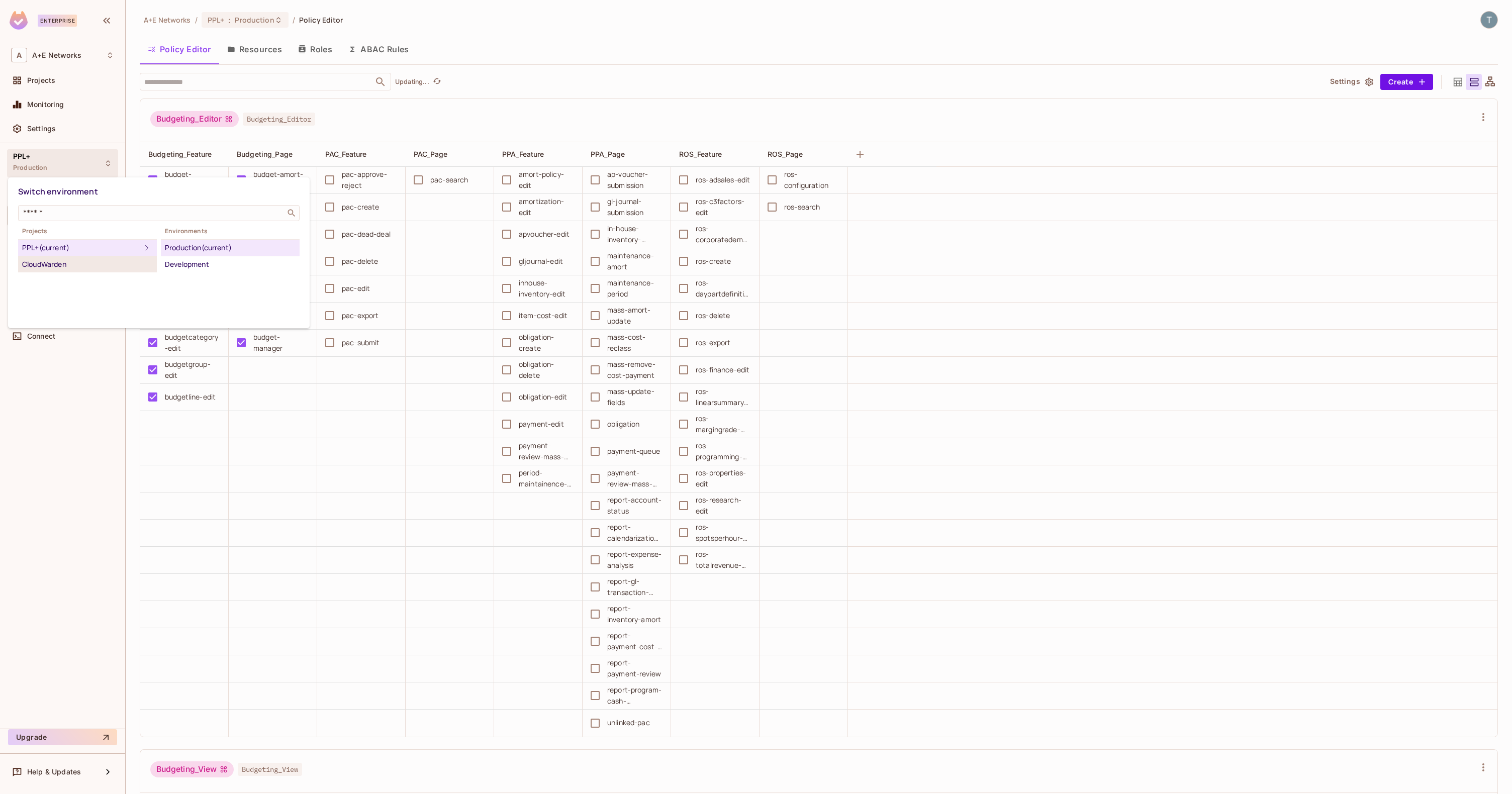
click at [40, 266] on div "CloudWarden" at bounding box center [87, 264] width 131 height 12
click at [66, 264] on div "CloudWarden" at bounding box center [82, 264] width 119 height 12
click at [186, 244] on div "Production" at bounding box center [230, 247] width 131 height 12
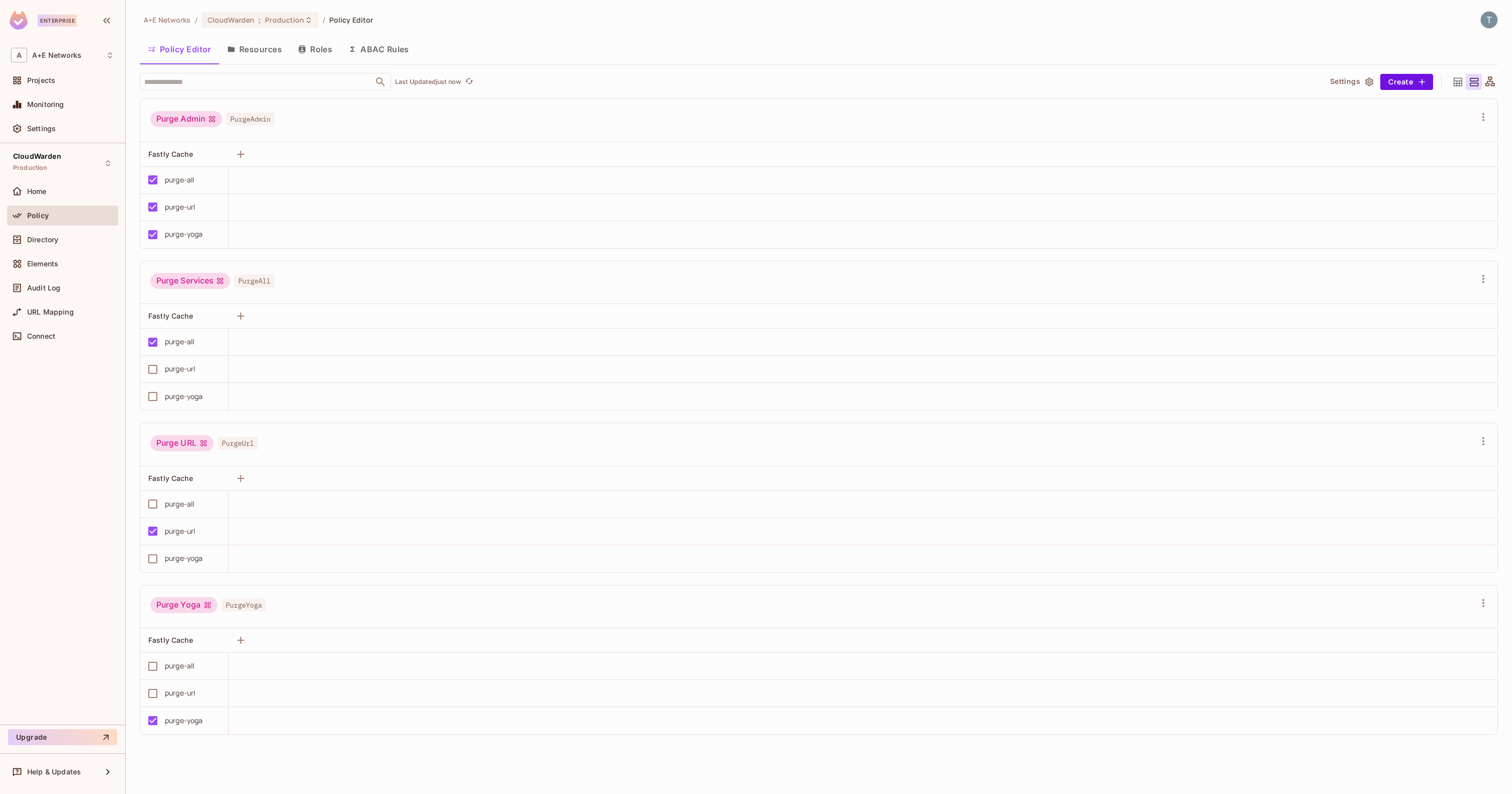
click at [270, 56] on button "Resources" at bounding box center [254, 50] width 71 height 25
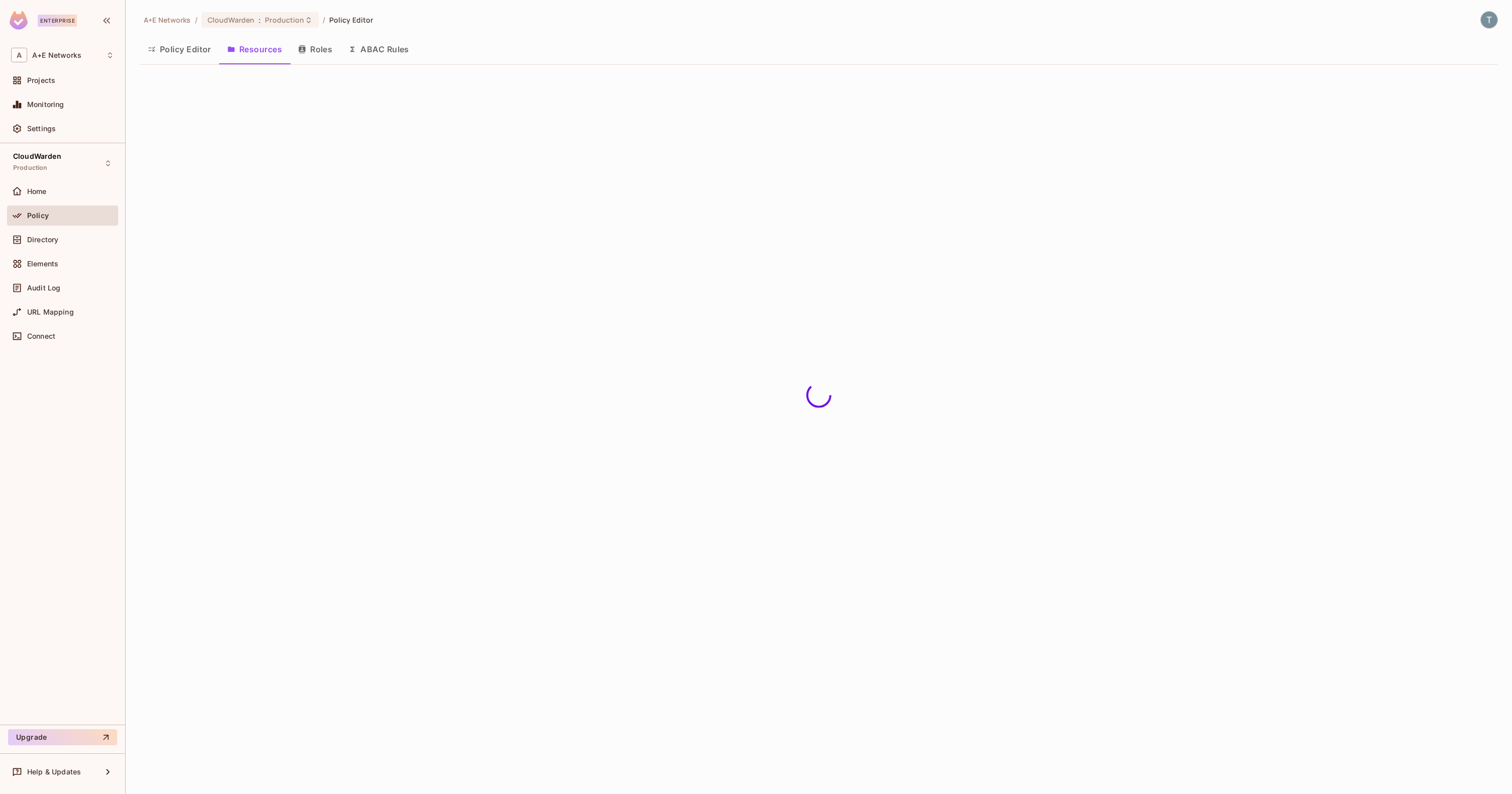
click at [337, 51] on button "Roles" at bounding box center [315, 50] width 50 height 25
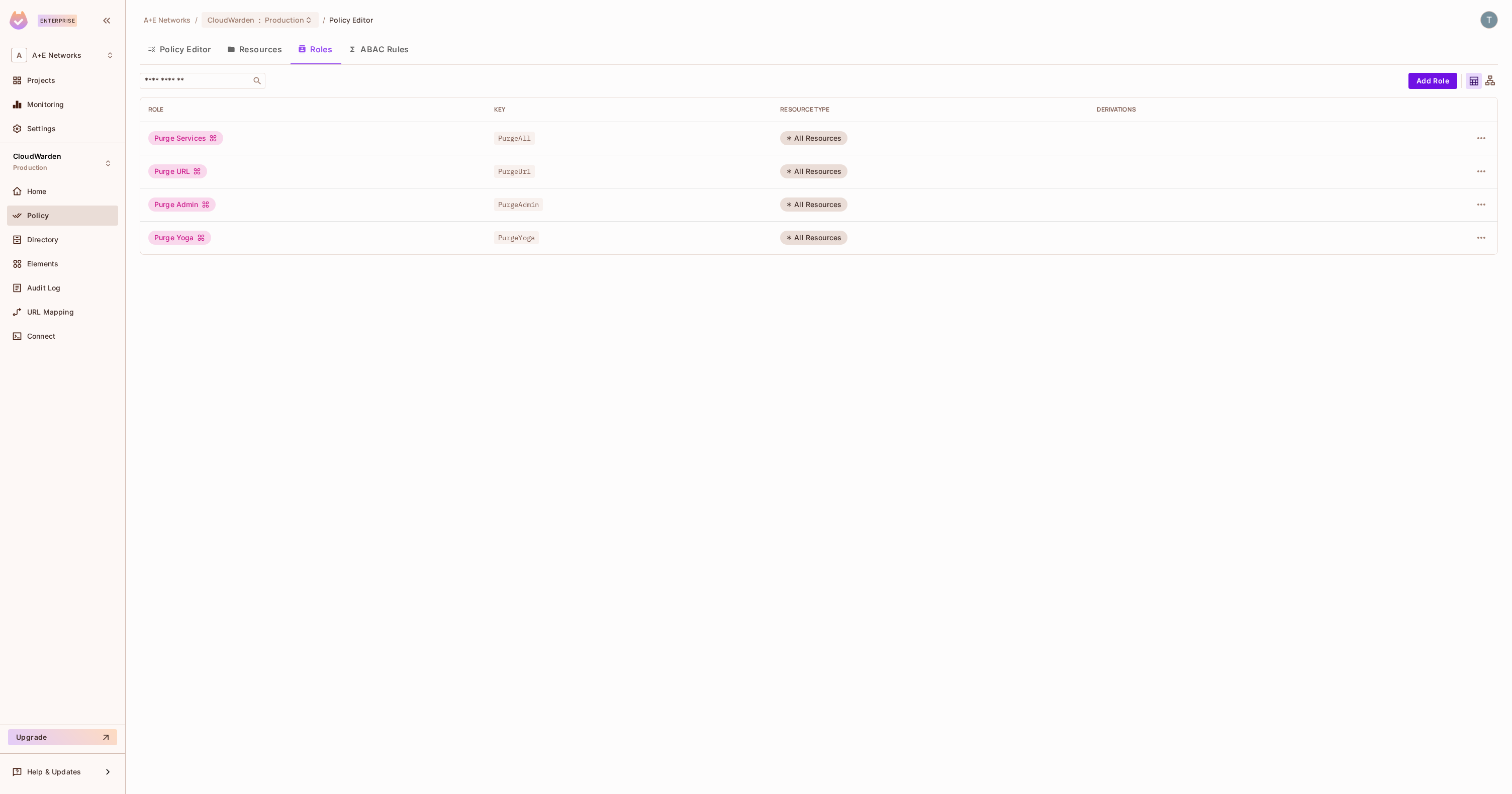
click at [385, 50] on button "ABAC Rules" at bounding box center [379, 50] width 77 height 25
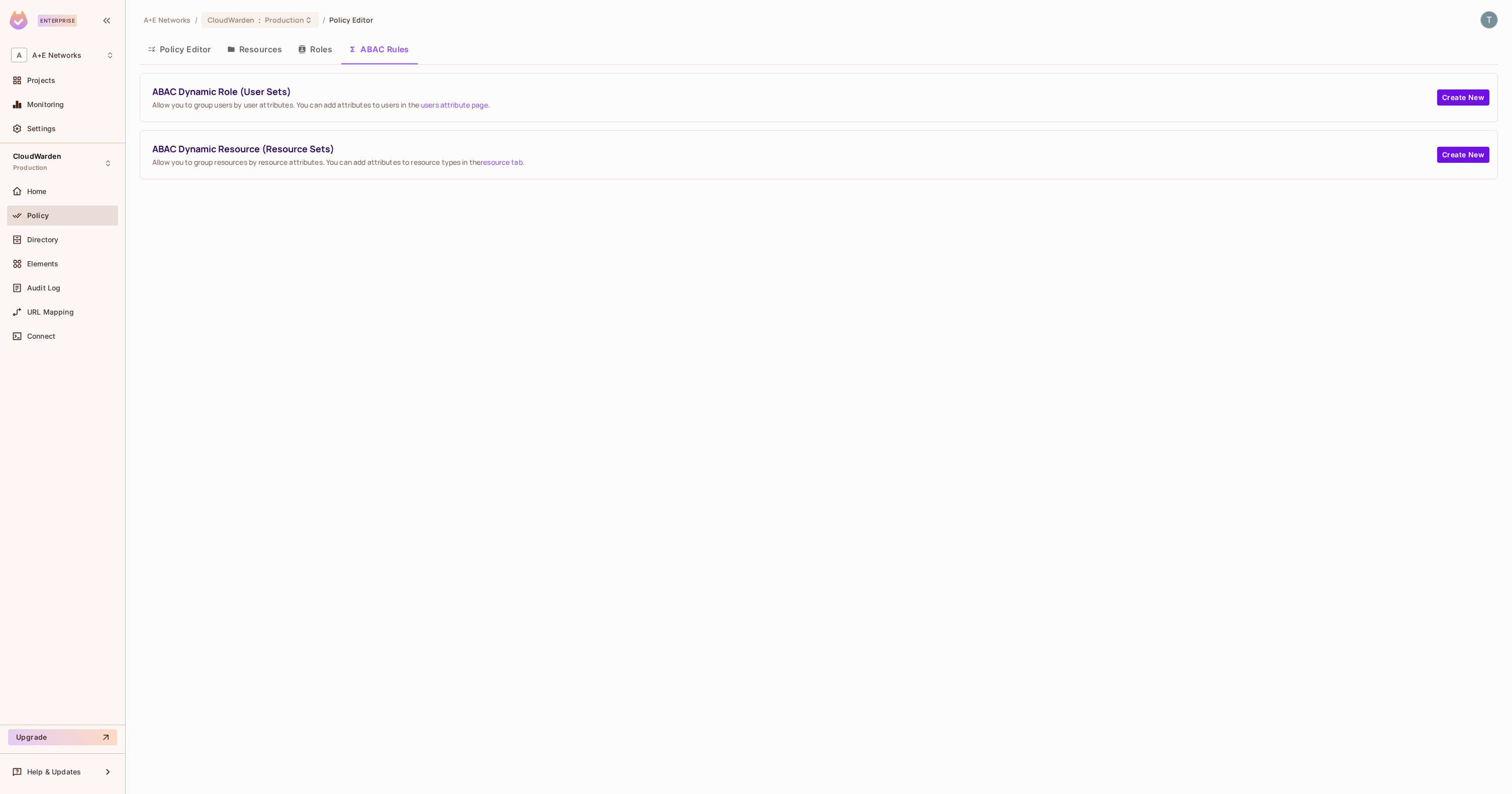
click at [295, 46] on button "Roles" at bounding box center [315, 50] width 50 height 25
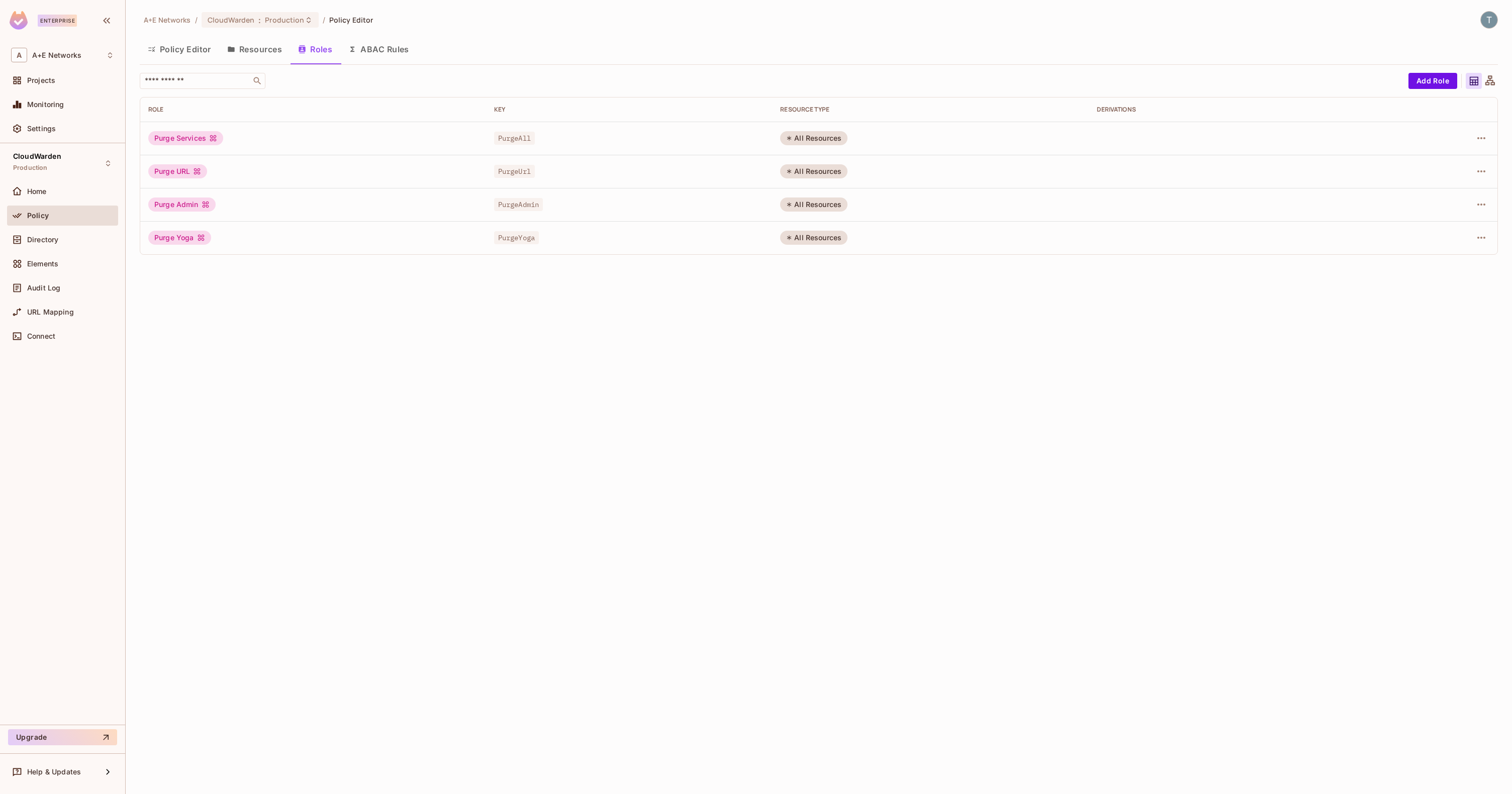
click at [390, 50] on button "ABAC Rules" at bounding box center [379, 50] width 77 height 25
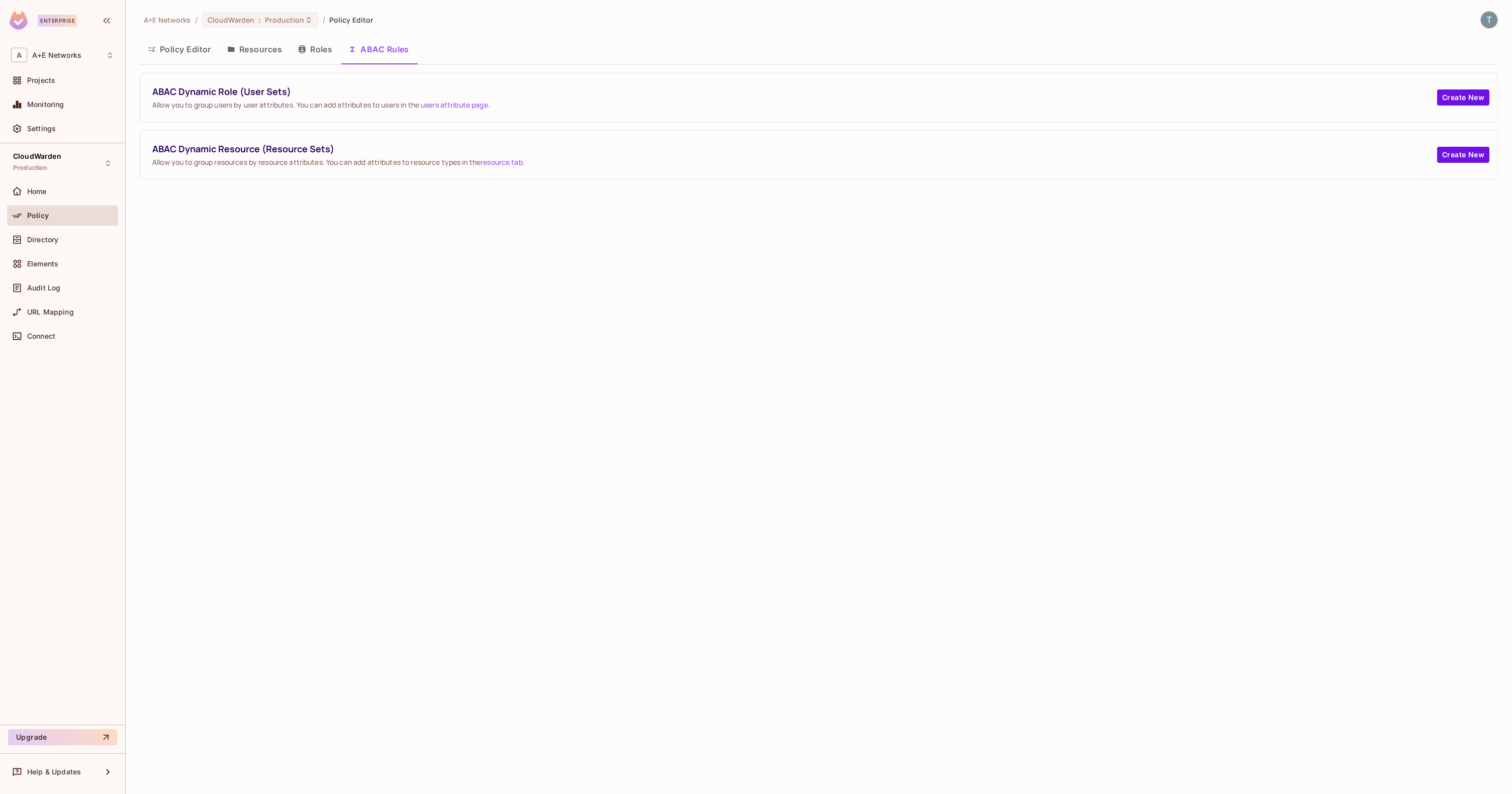
click at [243, 48] on button "Resources" at bounding box center [254, 50] width 71 height 25
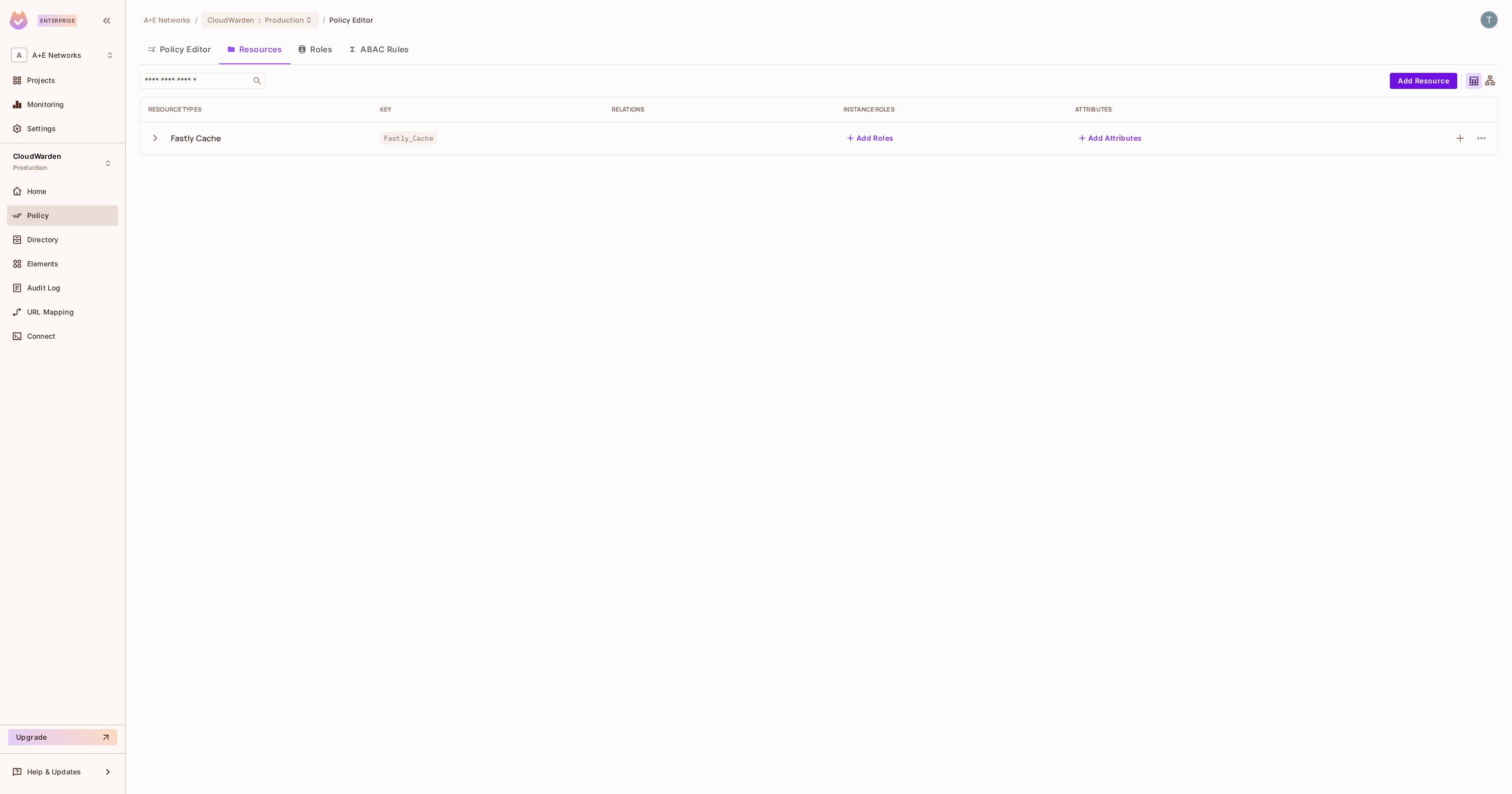
click at [169, 47] on button "Policy Editor" at bounding box center [179, 50] width 80 height 25
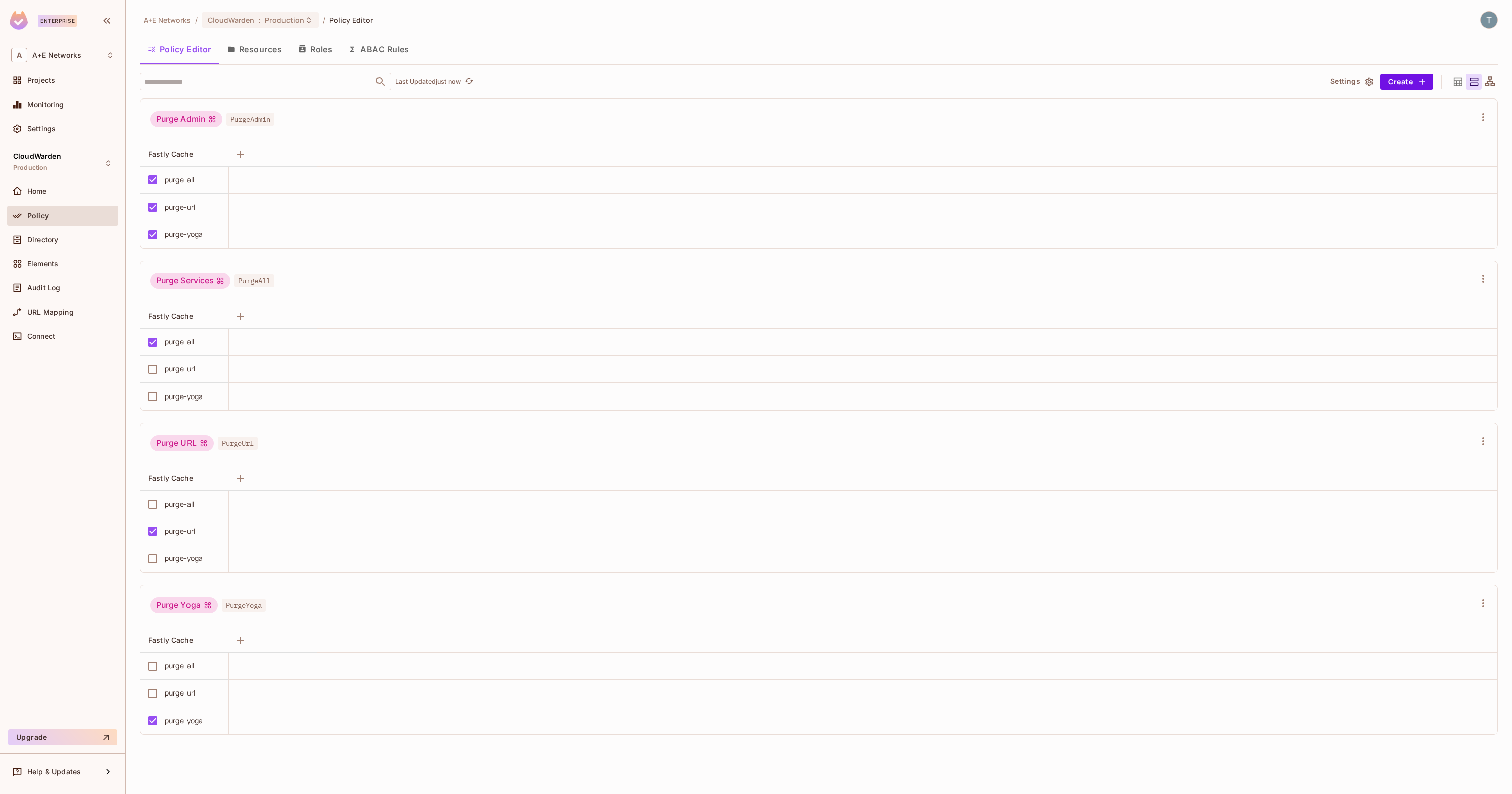
click at [315, 51] on button "Roles" at bounding box center [315, 50] width 50 height 25
